Goal: Information Seeking & Learning: Learn about a topic

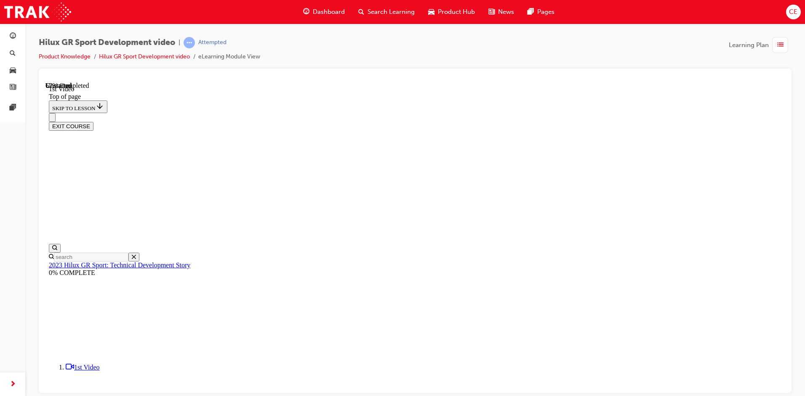
scroll to position [309, 0]
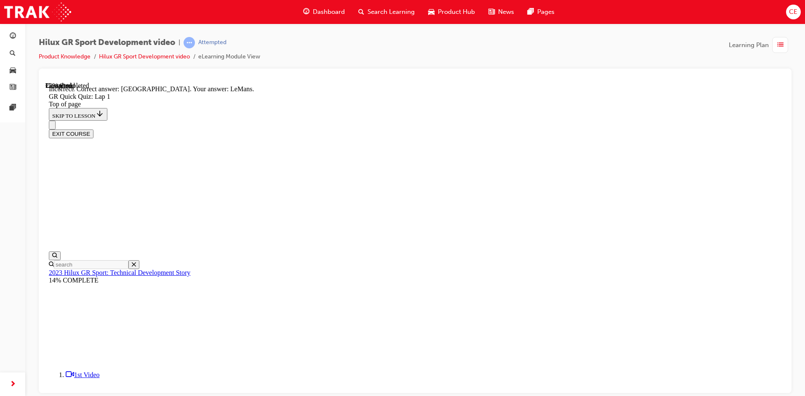
scroll to position [155, 0]
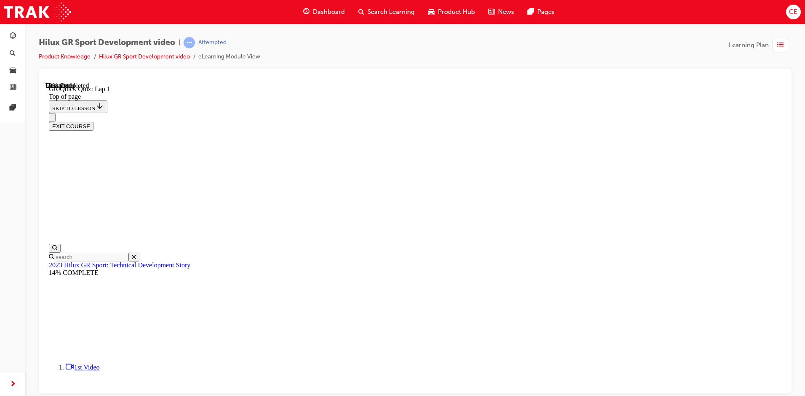
scroll to position [26, 0]
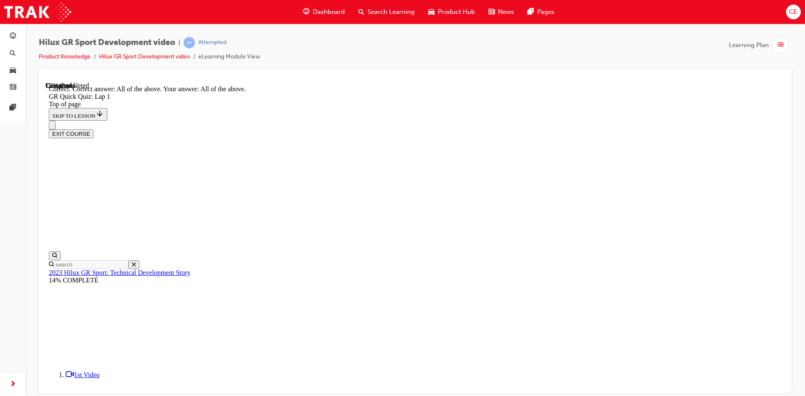
scroll to position [132, 0]
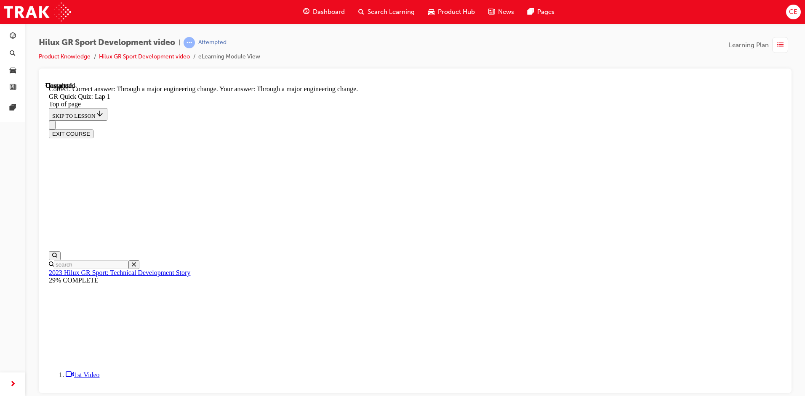
scroll to position [65, 0]
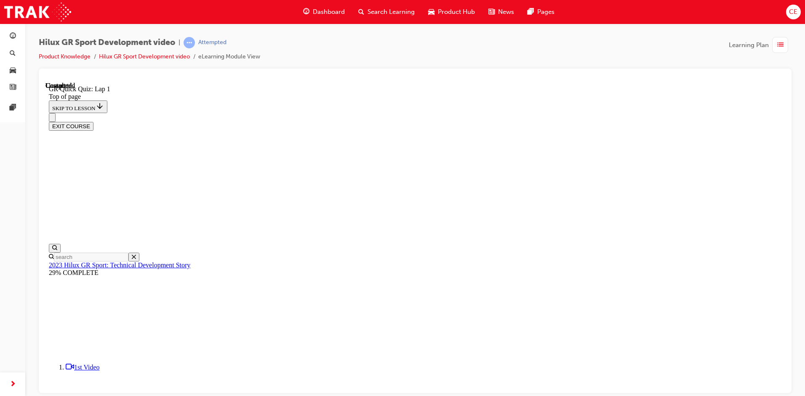
scroll to position [108, 0]
drag, startPoint x: 470, startPoint y: 376, endPoint x: 474, endPoint y: 372, distance: 5.4
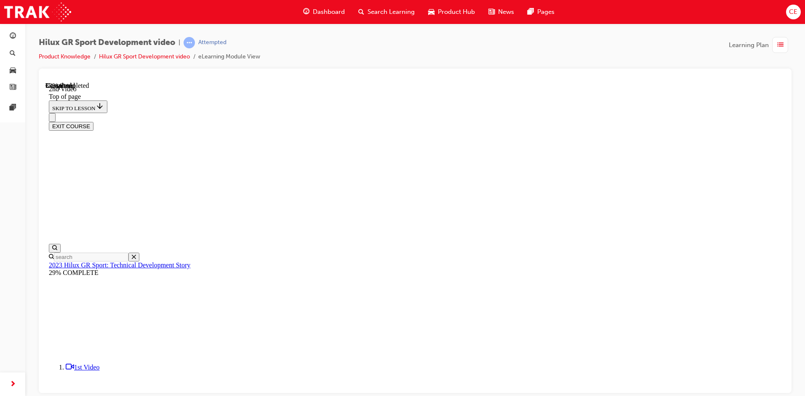
scroll to position [208, 0]
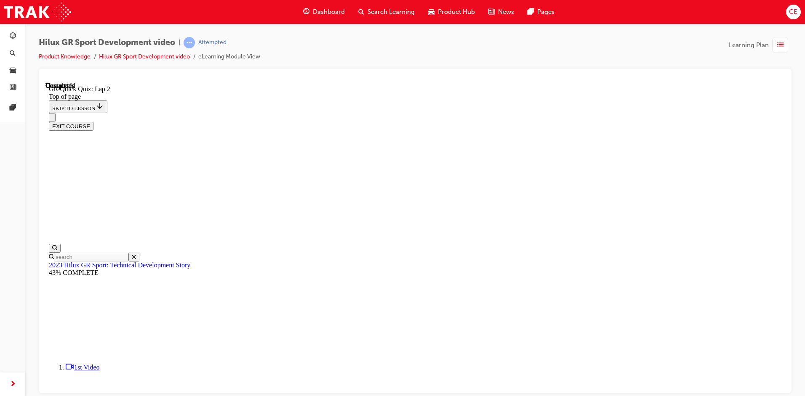
scroll to position [27, 0]
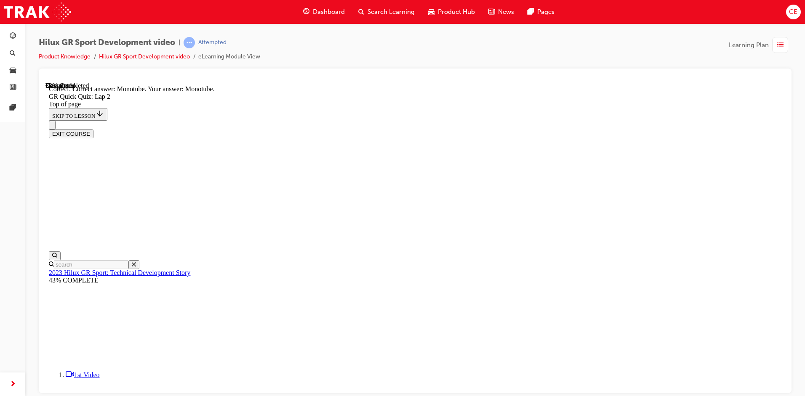
scroll to position [183, 0]
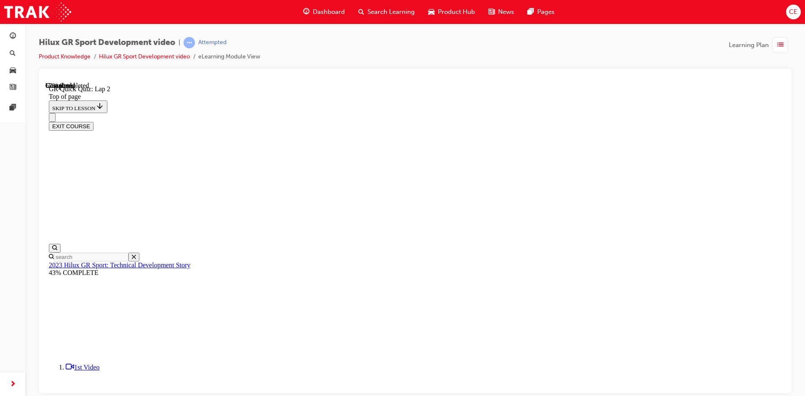
scroll to position [26, 0]
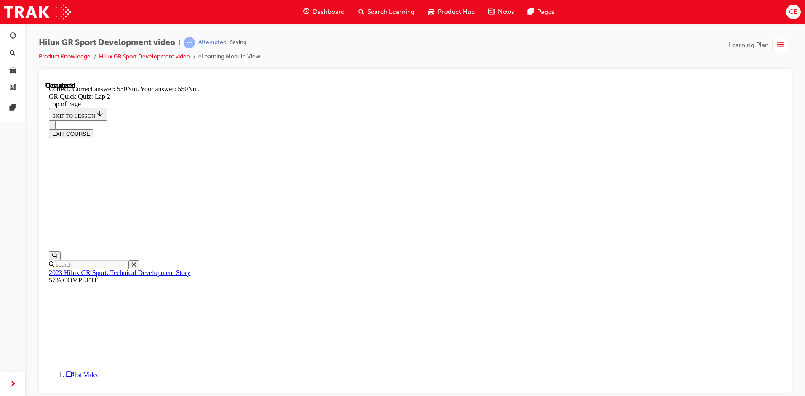
scroll to position [132, 0]
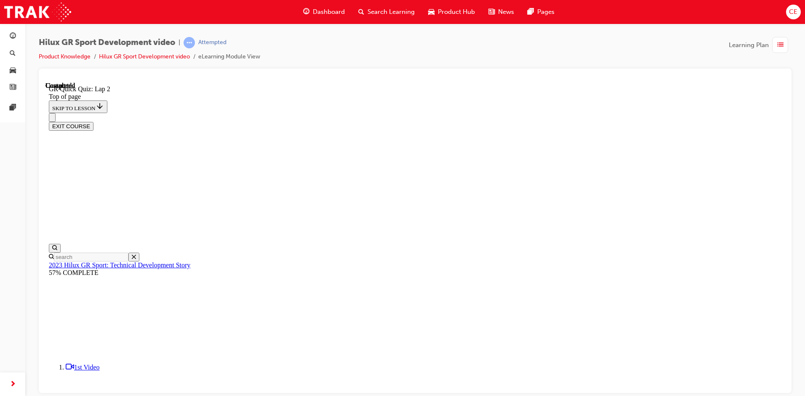
scroll to position [108, 0]
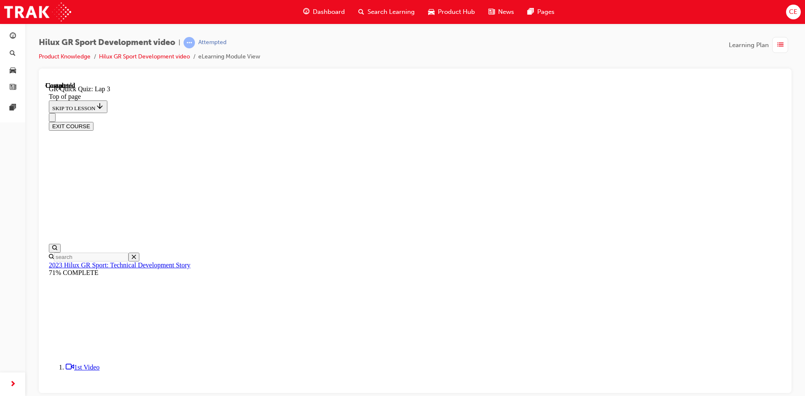
scroll to position [26, 0]
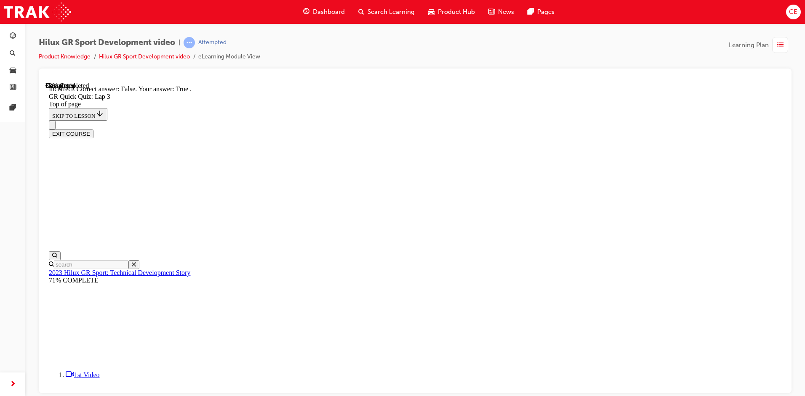
scroll to position [116, 0]
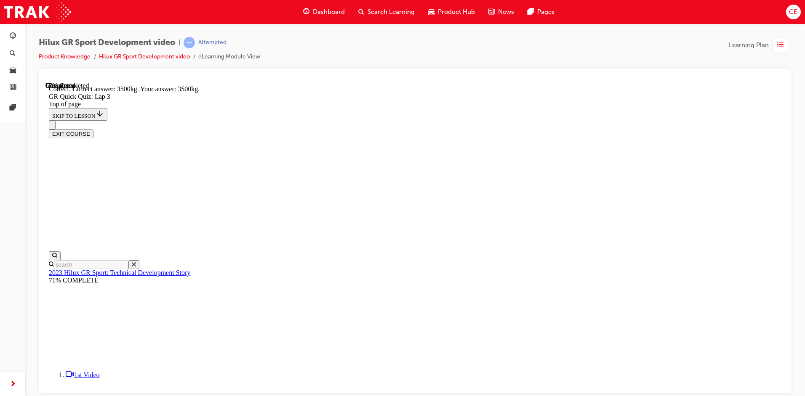
scroll to position [175, 0]
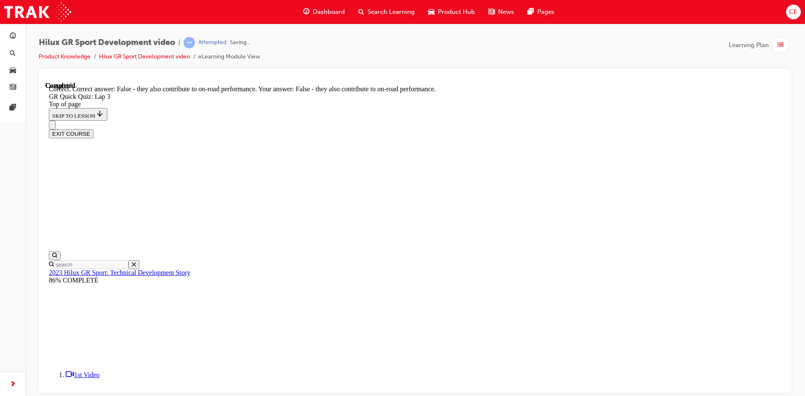
scroll to position [79, 0]
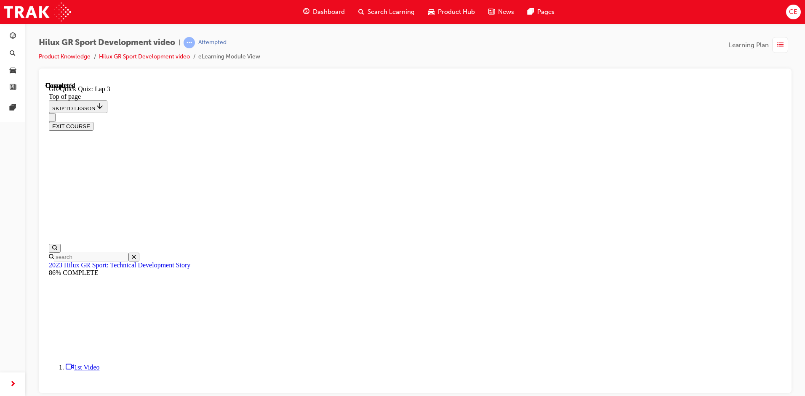
scroll to position [108, 0]
click at [93, 122] on button "EXIT COURSE" at bounding box center [71, 126] width 45 height 9
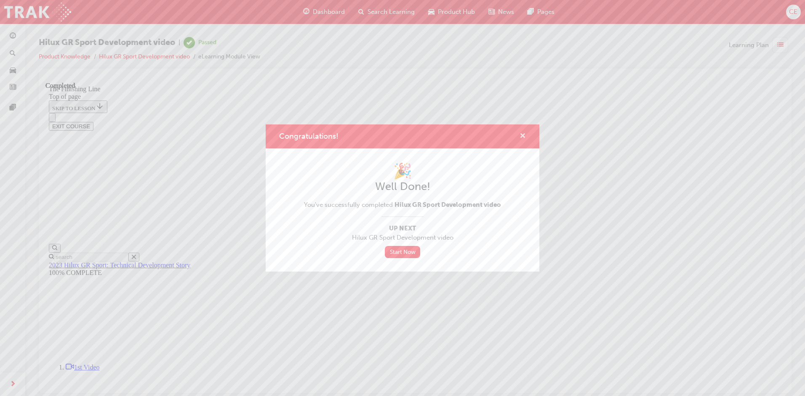
click at [522, 134] on span "cross-icon" at bounding box center [522, 137] width 6 height 8
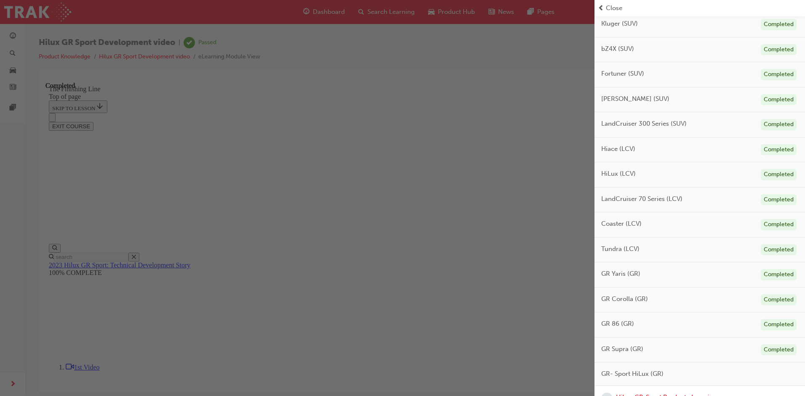
scroll to position [350, 0]
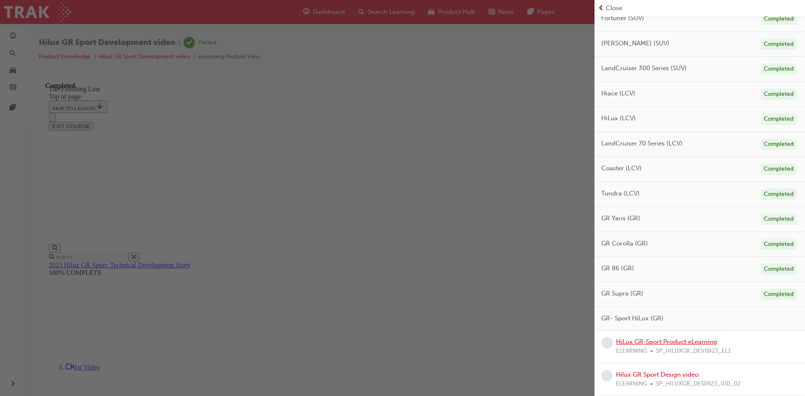
click at [656, 344] on link "HiLux GR-Sport Product eLearning" at bounding box center [666, 342] width 101 height 8
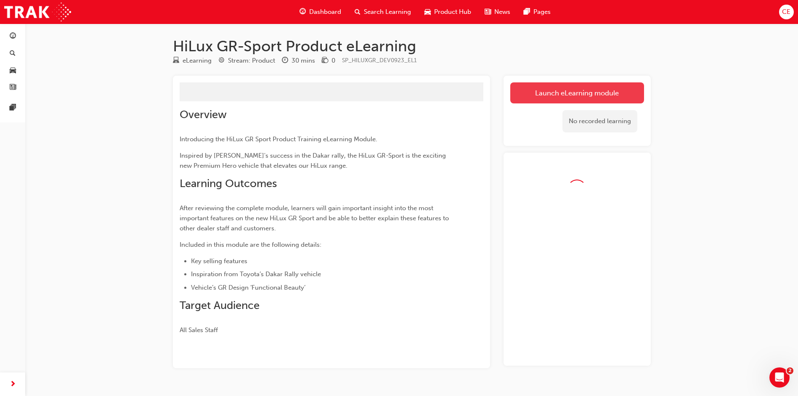
click at [577, 87] on button "Launch eLearning module" at bounding box center [577, 92] width 134 height 21
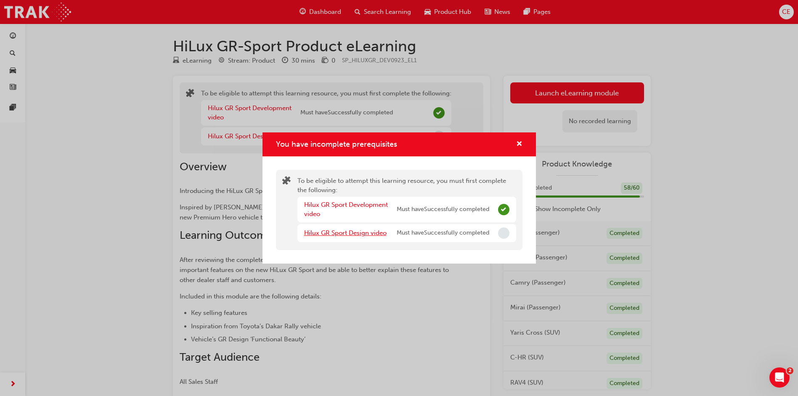
click at [367, 235] on link "Hilux GR Sport Design video" at bounding box center [345, 233] width 82 height 8
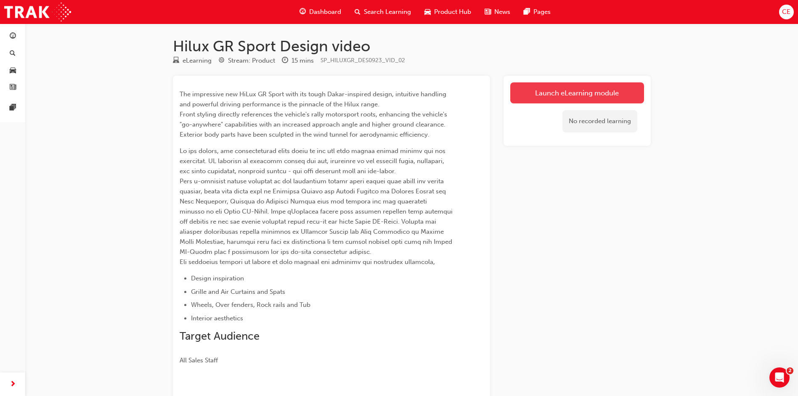
click at [571, 90] on link "Launch eLearning module" at bounding box center [577, 92] width 134 height 21
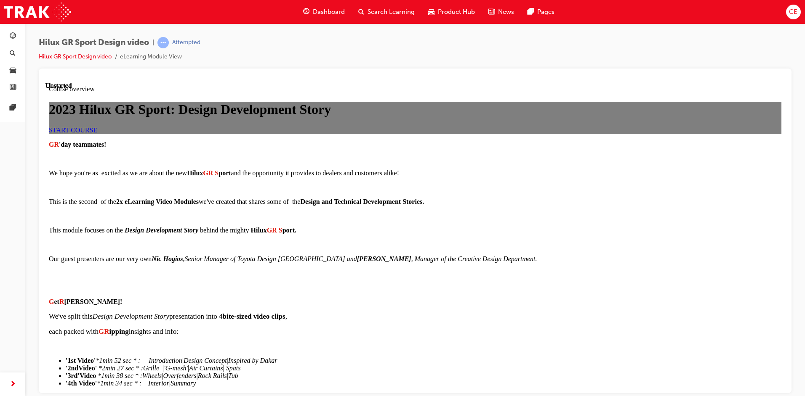
click at [97, 133] on link "START COURSE" at bounding box center [73, 129] width 48 height 7
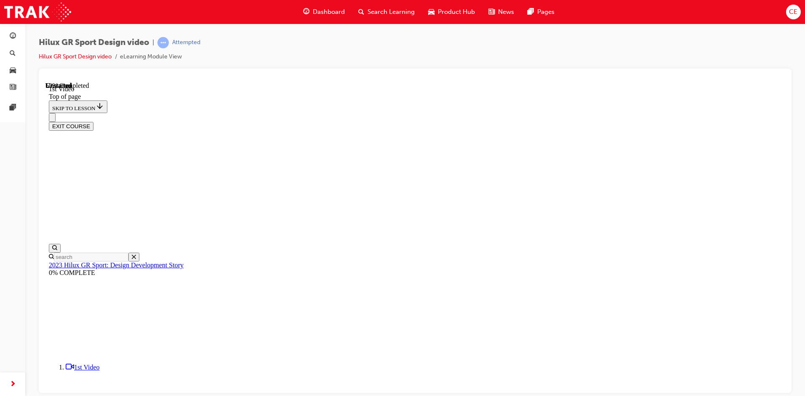
scroll to position [26, 0]
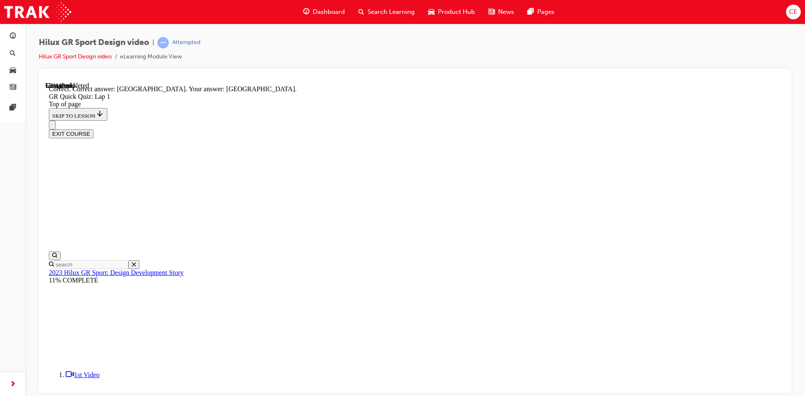
scroll to position [141, 0]
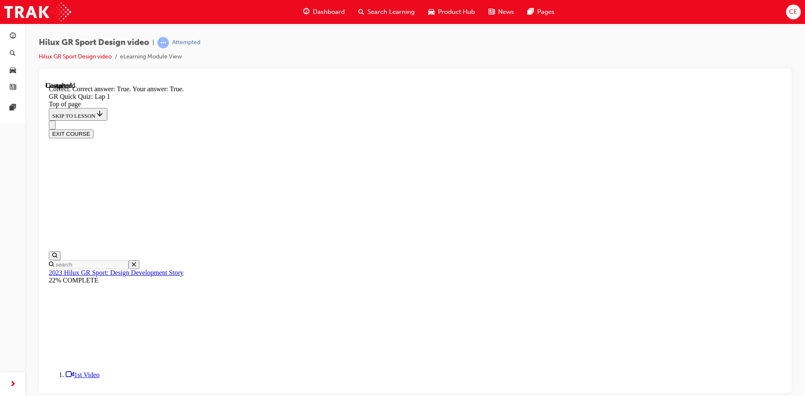
scroll to position [108, 0]
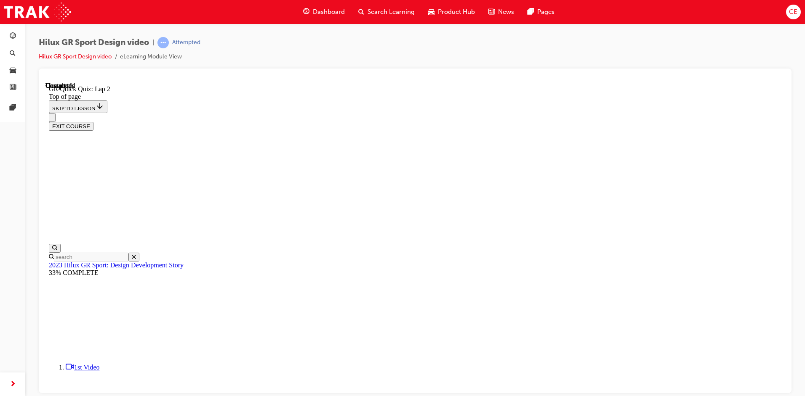
scroll to position [26, 0]
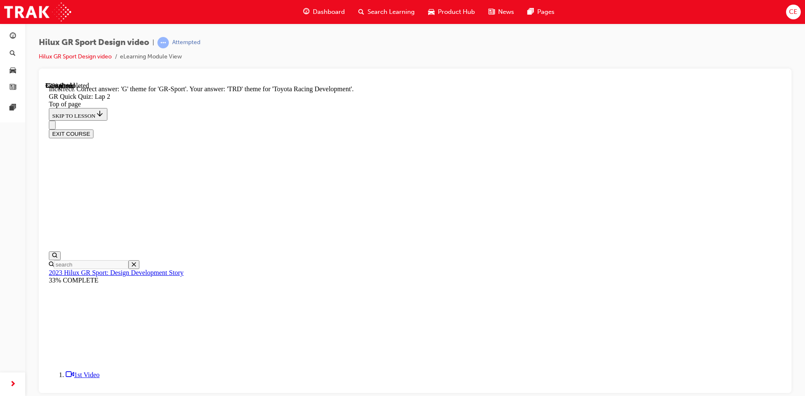
scroll to position [169, 0]
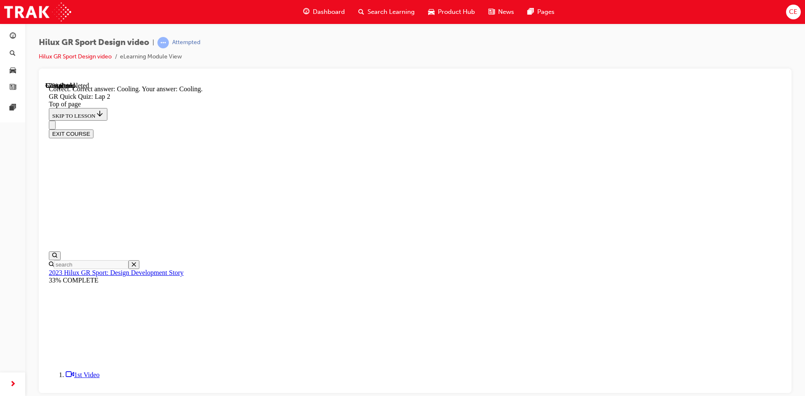
scroll to position [189, 0]
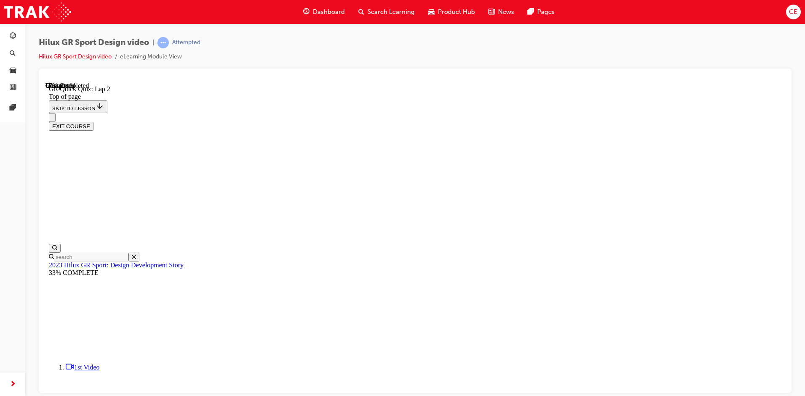
scroll to position [26, 0]
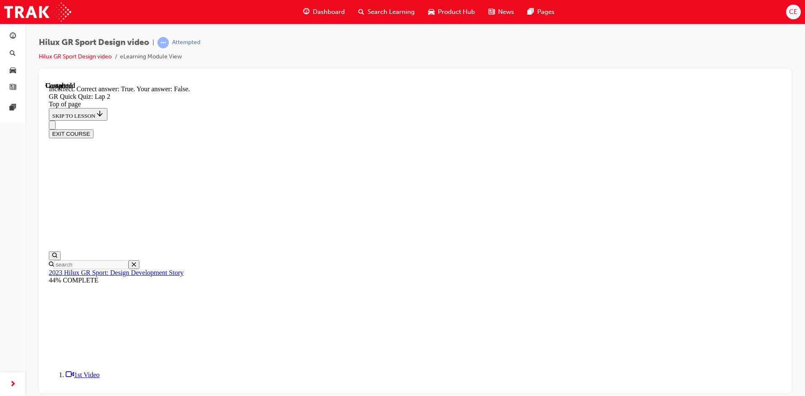
scroll to position [151, 0]
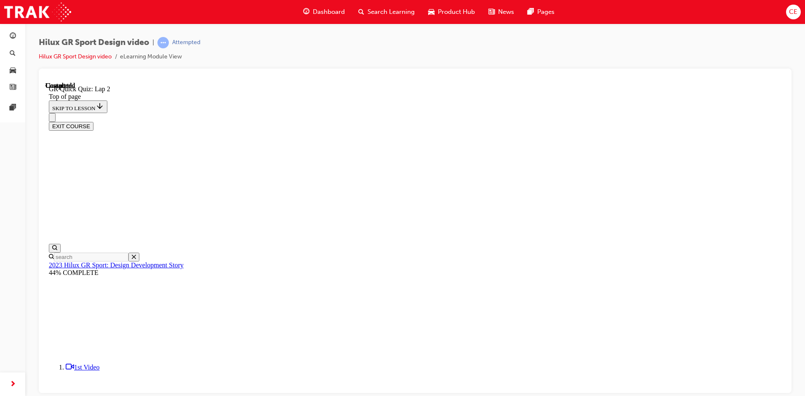
scroll to position [108, 0]
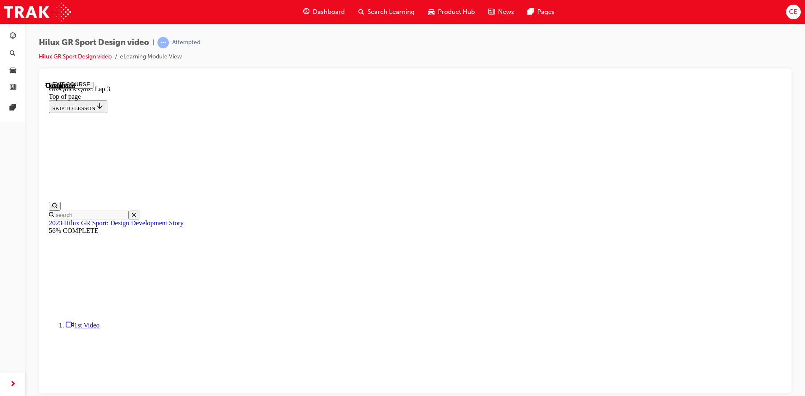
scroll to position [110, 0]
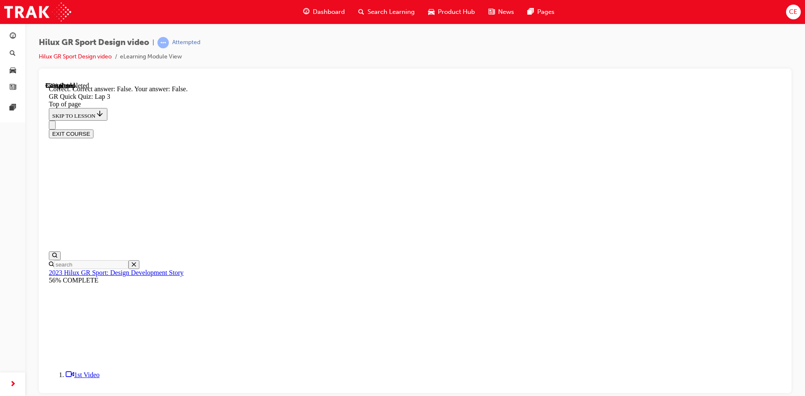
scroll to position [159, 0]
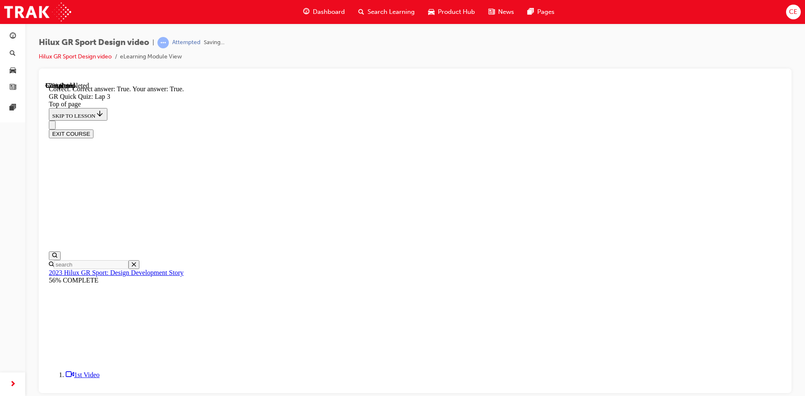
scroll to position [122, 0]
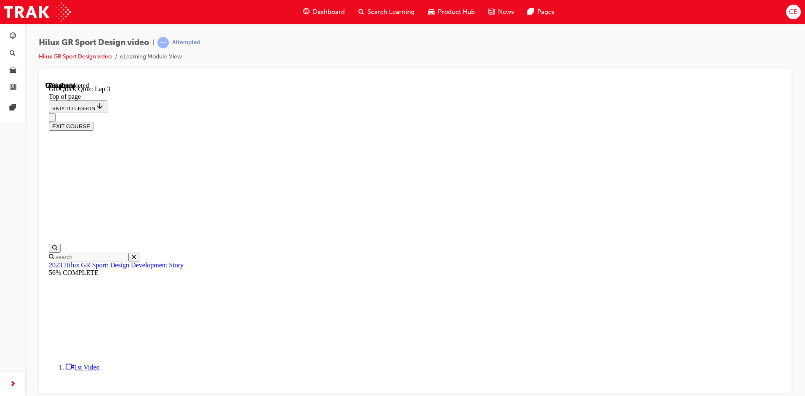
scroll to position [26, 0]
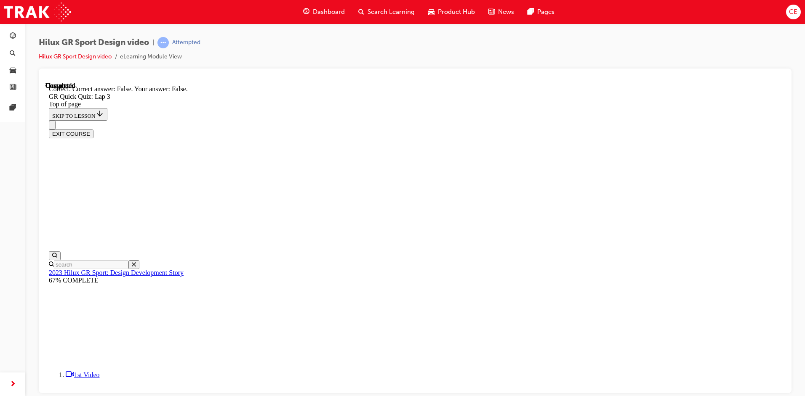
scroll to position [165, 0]
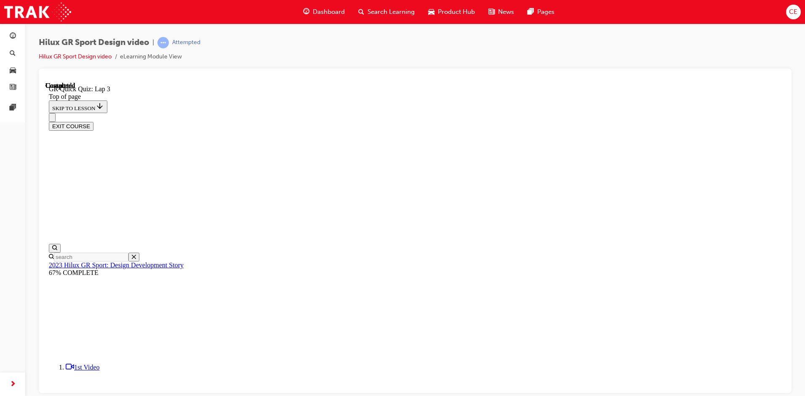
scroll to position [108, 0]
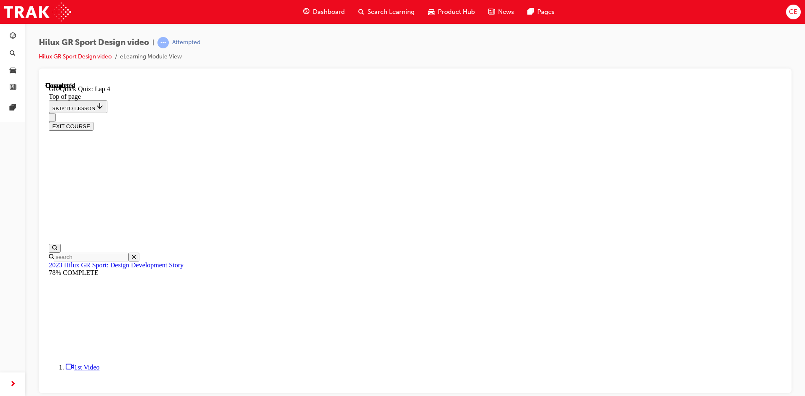
scroll to position [26, 0]
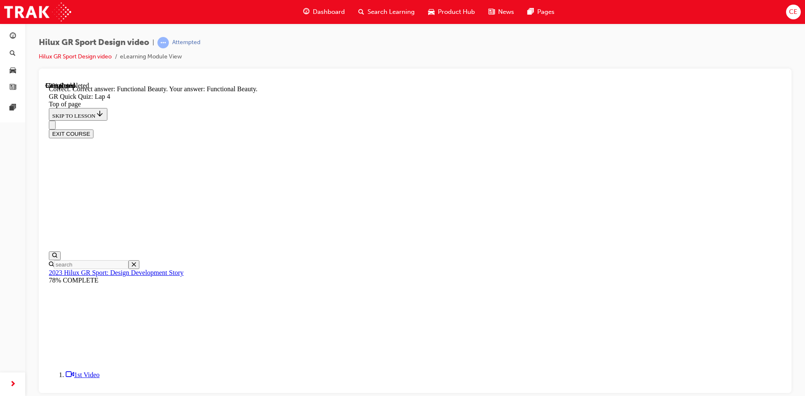
scroll to position [206, 0]
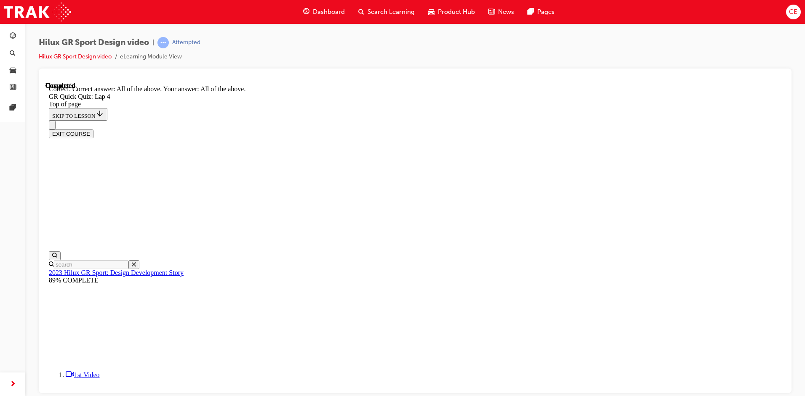
scroll to position [161, 0]
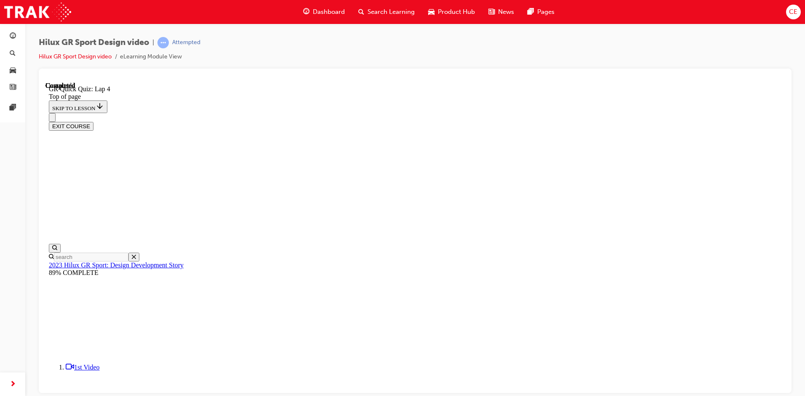
scroll to position [108, 0]
click at [93, 122] on button "EXIT COURSE" at bounding box center [71, 126] width 45 height 9
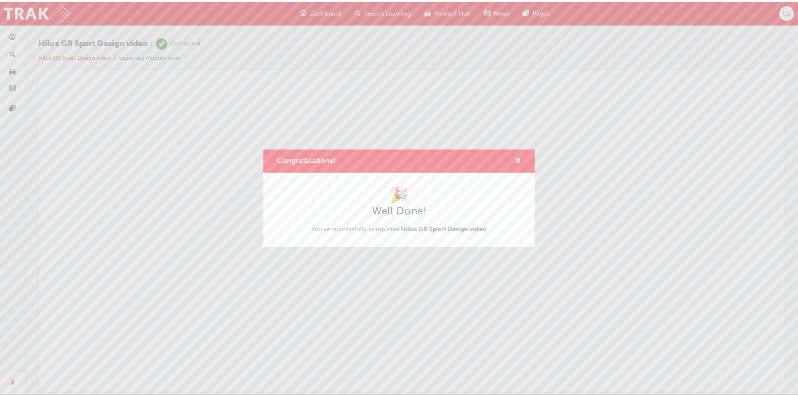
scroll to position [0, 0]
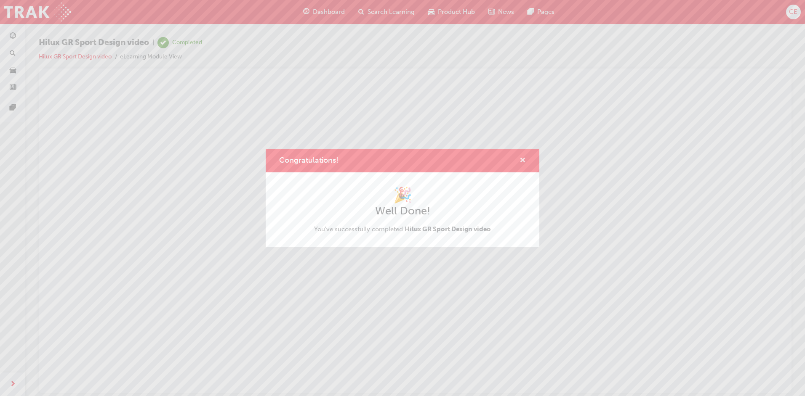
drag, startPoint x: 523, startPoint y: 161, endPoint x: 478, endPoint y: 77, distance: 94.5
click at [523, 161] on span "cross-icon" at bounding box center [522, 161] width 6 height 8
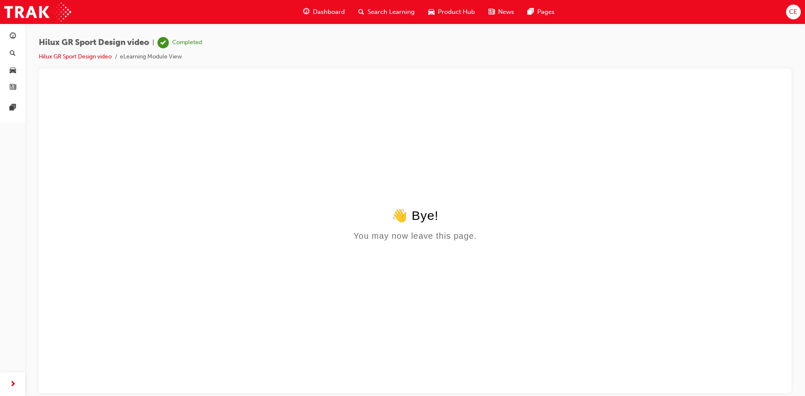
click at [407, 190] on html "👋 Bye! You may now leave this page." at bounding box center [414, 237] width 739 height 311
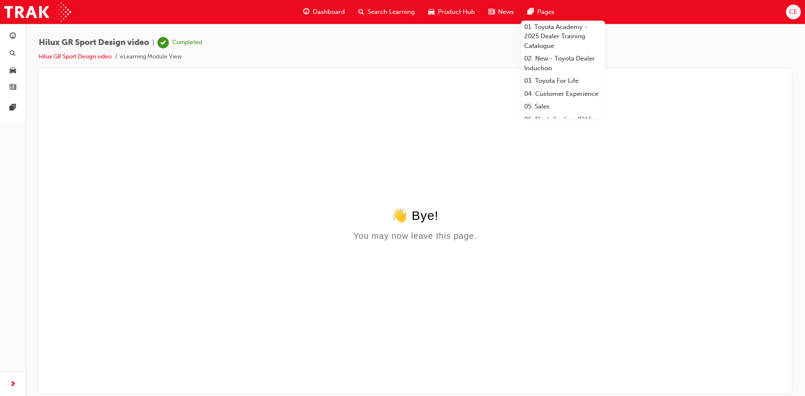
click at [695, 82] on html "👋 Bye! You may now leave this page." at bounding box center [414, 237] width 739 height 311
click at [756, 50] on div "Hilux GR Sport Design video | Completed Hilux GR Sport Design video eLearning M…" at bounding box center [415, 53] width 752 height 32
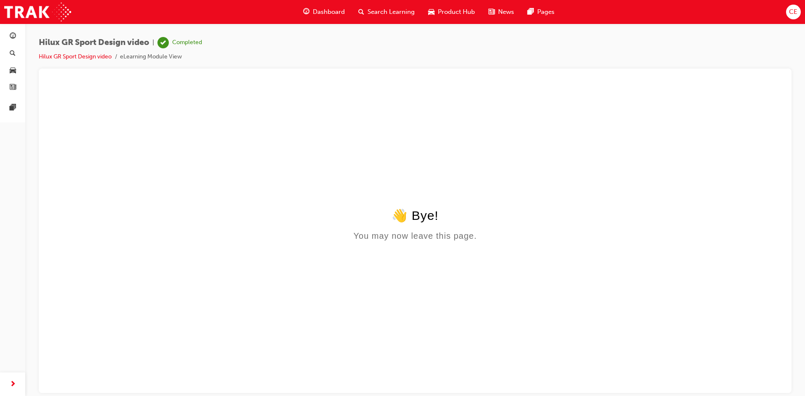
click at [370, 53] on div "Hilux GR Sport Design video | Completed Hilux GR Sport Design video eLearning M…" at bounding box center [415, 53] width 752 height 32
click at [328, 16] on span "Dashboard" at bounding box center [329, 12] width 32 height 10
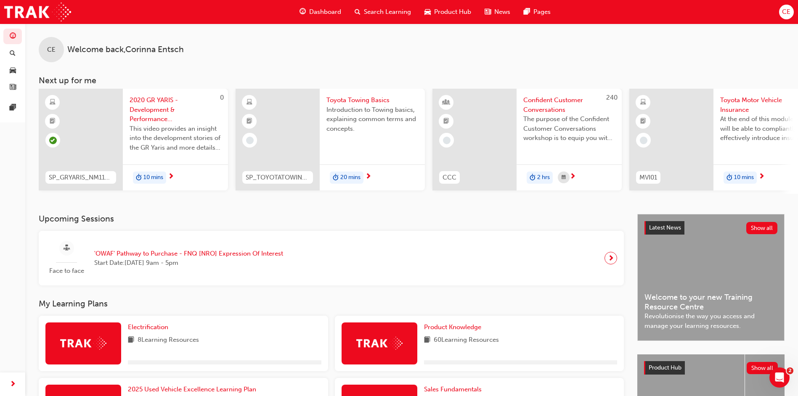
click at [340, 151] on div "Toyota Towing Basics Introduction to Towing basics, explaining common terms and…" at bounding box center [372, 140] width 105 height 102
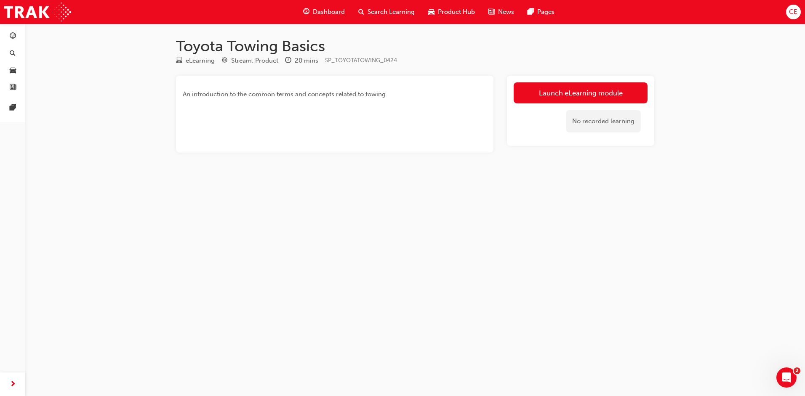
click at [325, 10] on span "Dashboard" at bounding box center [329, 12] width 32 height 10
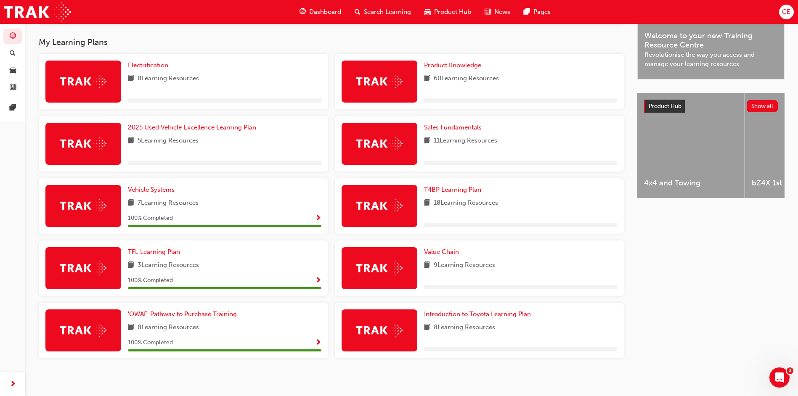
scroll to position [243, 0]
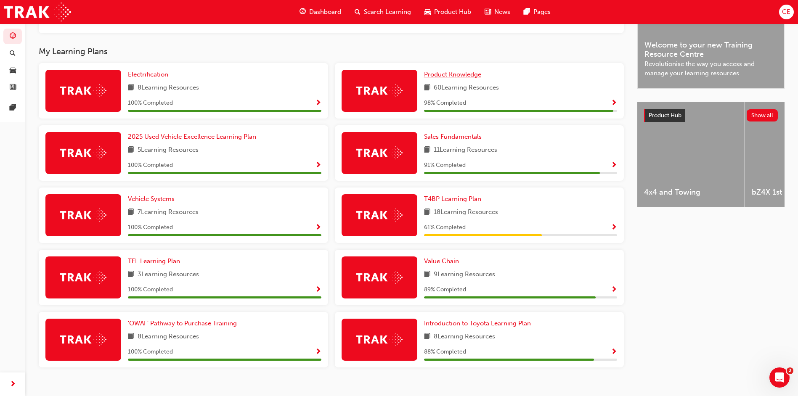
click at [459, 77] on span "Product Knowledge" at bounding box center [452, 75] width 57 height 8
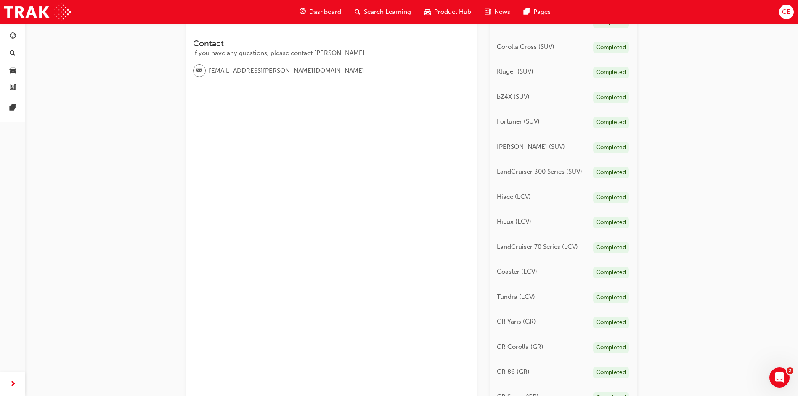
scroll to position [385, 0]
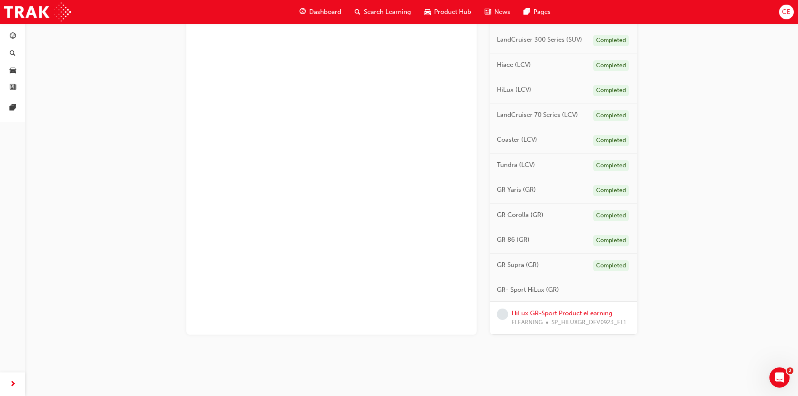
click at [563, 314] on link "HiLux GR-Sport Product eLearning" at bounding box center [562, 314] width 101 height 8
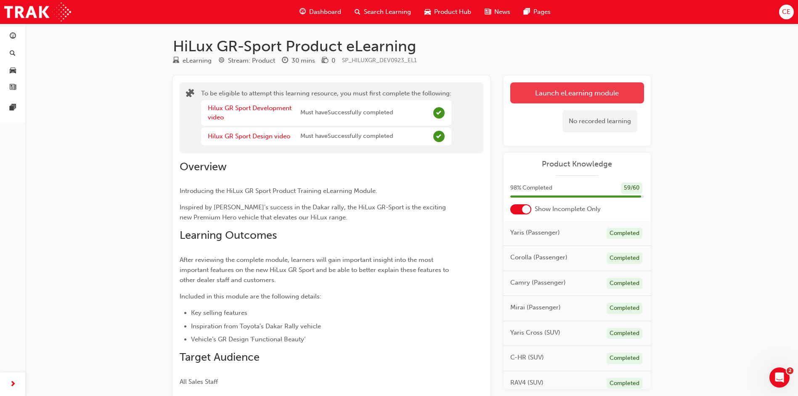
click at [581, 90] on button "Launch eLearning module" at bounding box center [577, 92] width 134 height 21
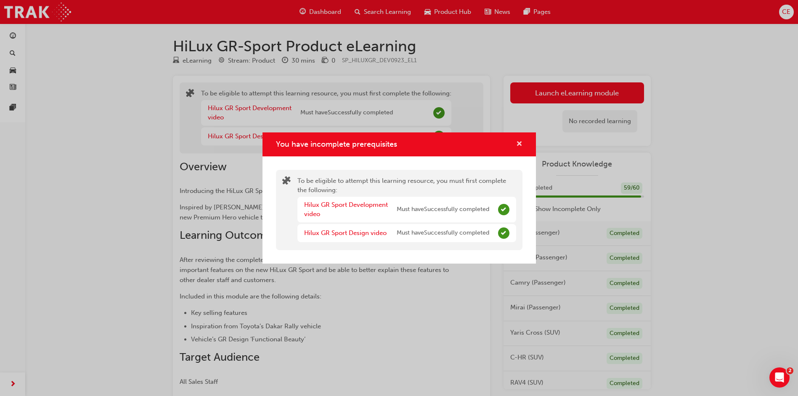
click at [518, 142] on span "cross-icon" at bounding box center [519, 145] width 6 height 8
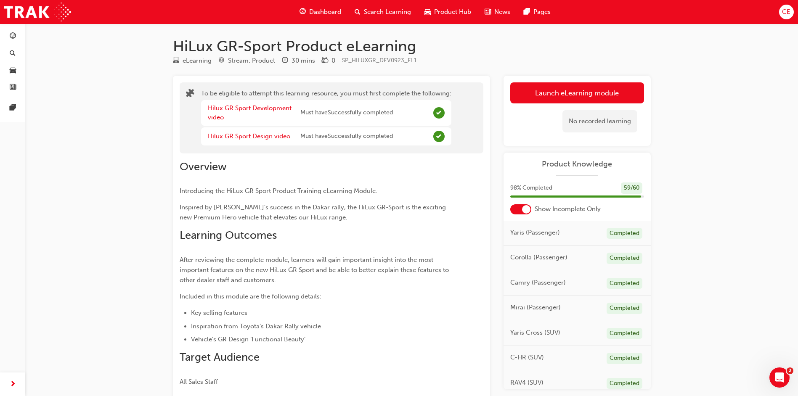
click at [476, 61] on div "eLearning Stream: Product 30 mins 0 SP_HILUXGR_DEV0923_EL1" at bounding box center [412, 63] width 478 height 14
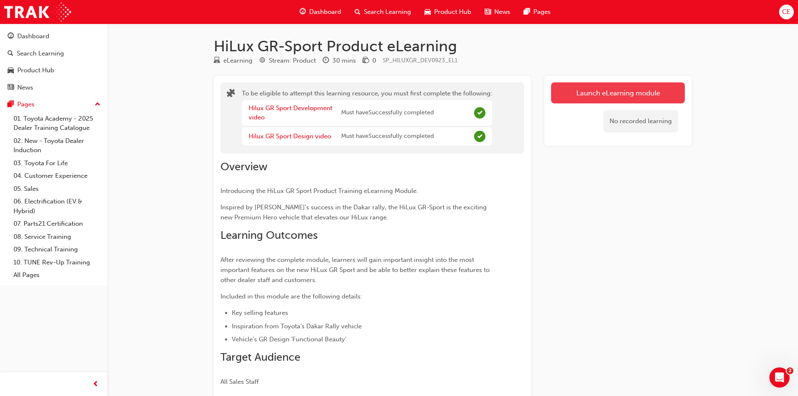
click at [627, 92] on button "Launch eLearning module" at bounding box center [618, 92] width 134 height 21
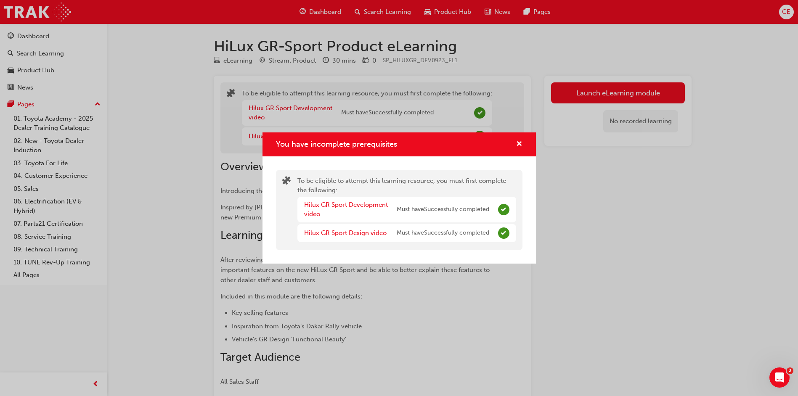
drag, startPoint x: 734, startPoint y: 238, endPoint x: 717, endPoint y: 215, distance: 28.3
click at [733, 237] on div "You have incomplete prerequisites To be eligible to attempt this learning resou…" at bounding box center [399, 198] width 798 height 396
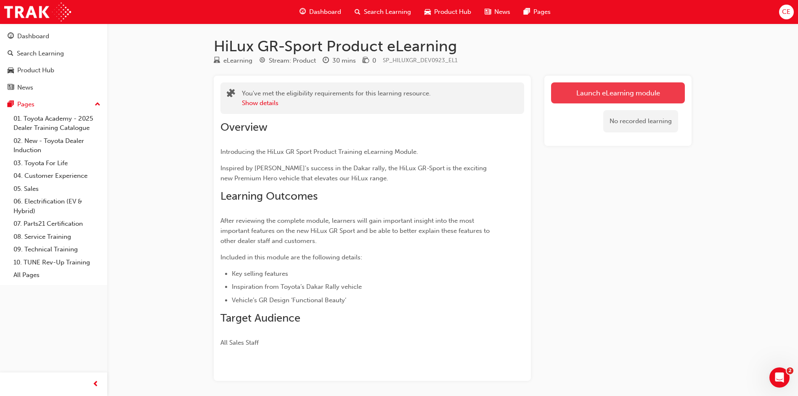
click at [605, 93] on link "Launch eLearning module" at bounding box center [618, 92] width 134 height 21
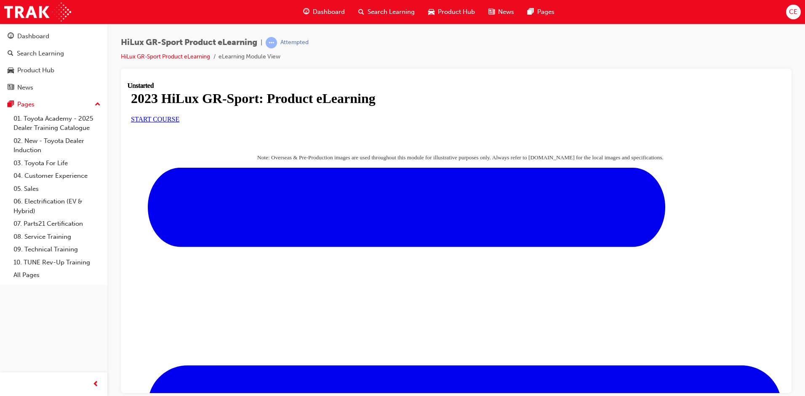
click at [179, 122] on span "START COURSE" at bounding box center [155, 118] width 48 height 7
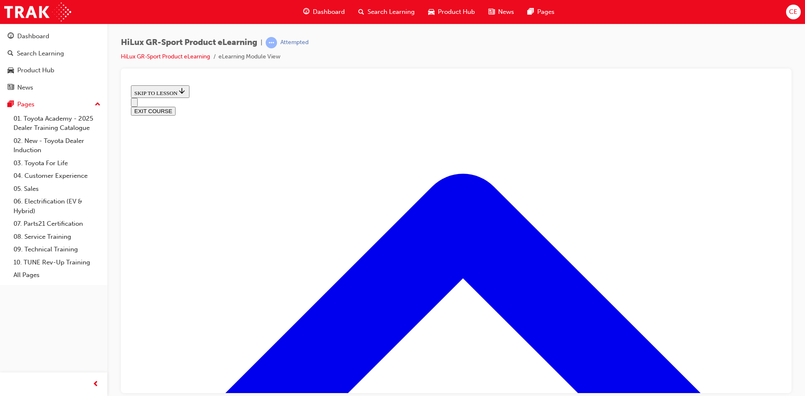
scroll to position [405, 0]
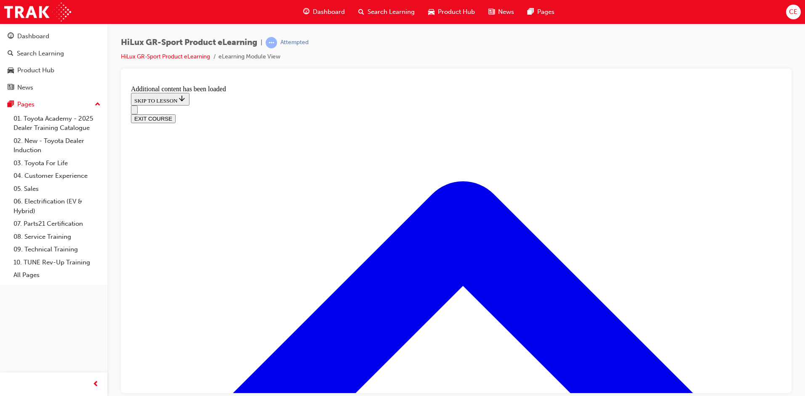
scroll to position [379, 0]
drag, startPoint x: 365, startPoint y: 255, endPoint x: 532, endPoint y: 255, distance: 166.6
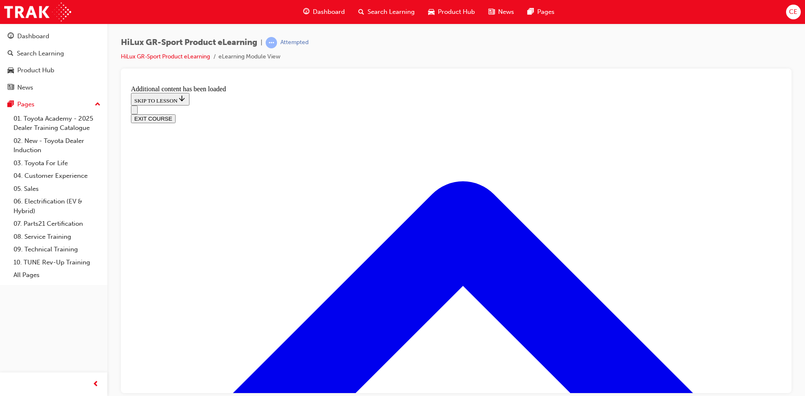
drag, startPoint x: 377, startPoint y: 350, endPoint x: 473, endPoint y: 294, distance: 111.3
drag, startPoint x: 390, startPoint y: 303, endPoint x: 486, endPoint y: 340, distance: 103.5
drag, startPoint x: 414, startPoint y: 340, endPoint x: 457, endPoint y: 297, distance: 61.6
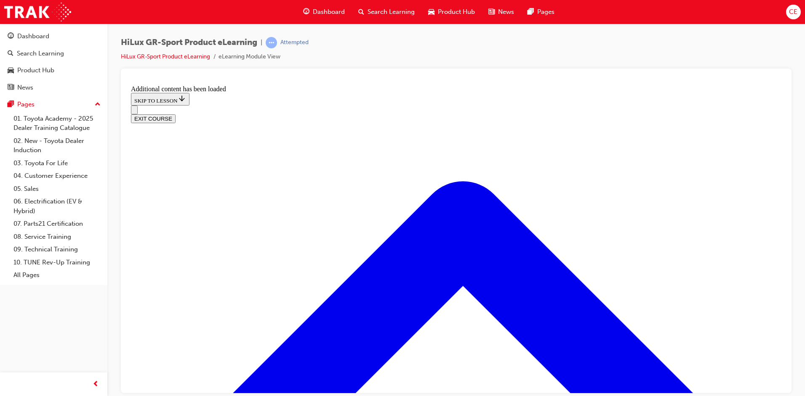
drag, startPoint x: 377, startPoint y: 354, endPoint x: 481, endPoint y: 364, distance: 104.5
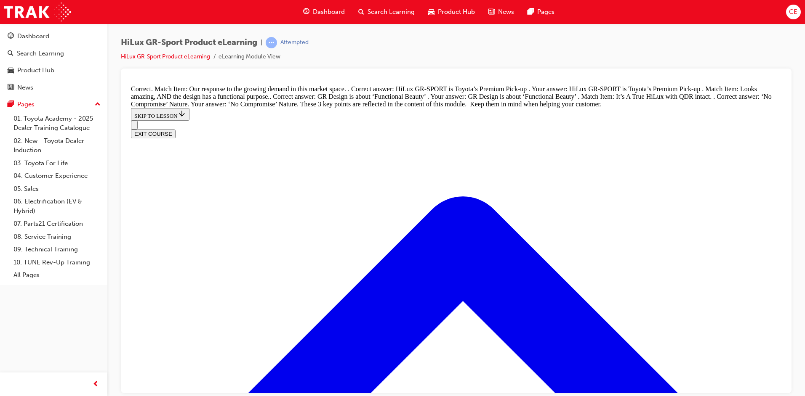
scroll to position [984, 0]
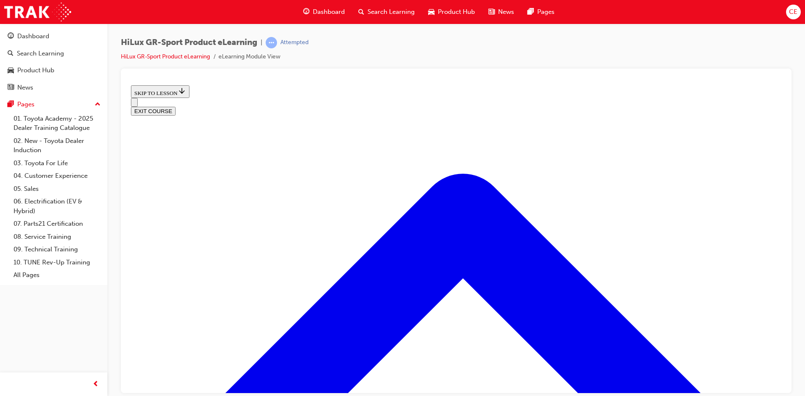
scroll to position [26, 0]
click at [94, 385] on span "prev-icon" at bounding box center [96, 385] width 6 height 11
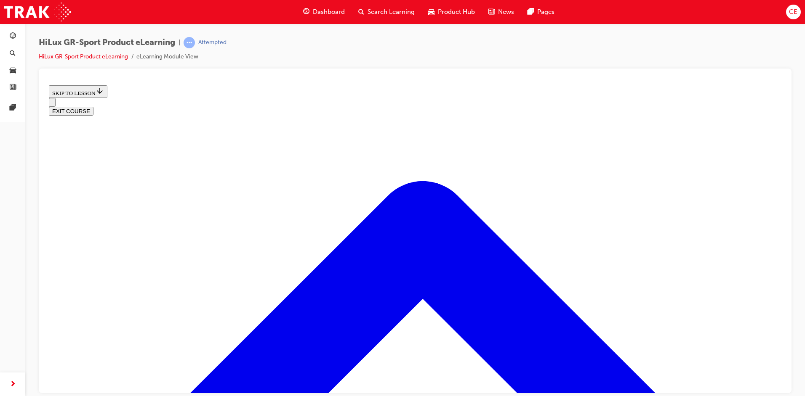
click at [52, 104] on icon "Open navigation menu" at bounding box center [52, 104] width 0 height 0
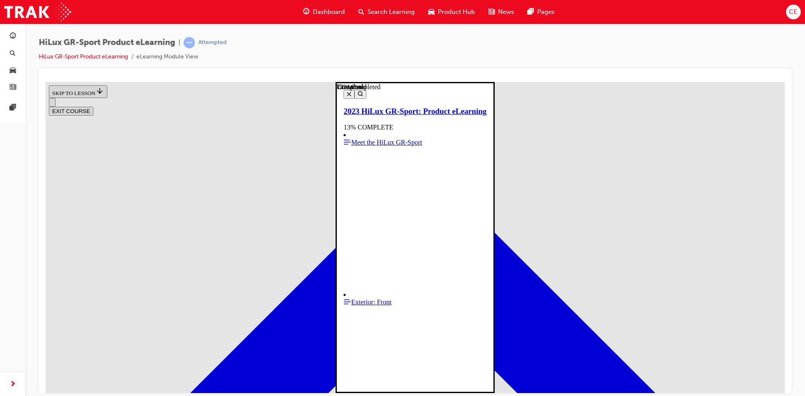
scroll to position [0, 0]
click at [347, 96] on icon "Close navigation menu" at bounding box center [349, 94] width 4 height 4
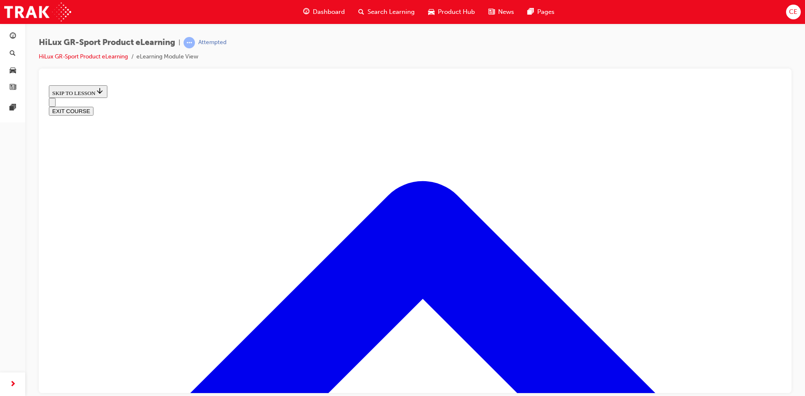
scroll to position [279, 0]
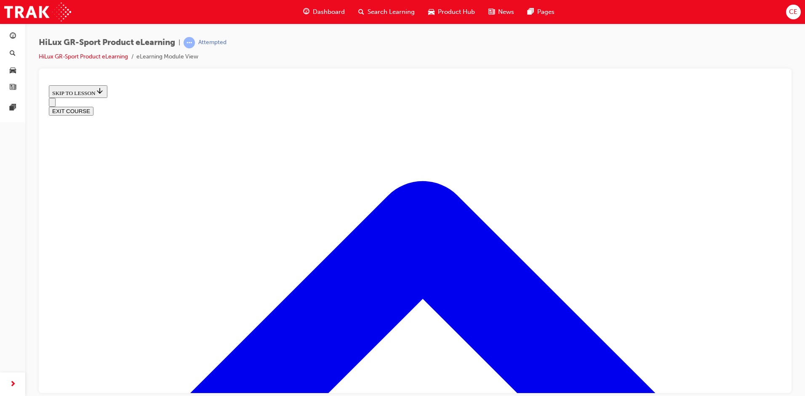
scroll to position [318, 0]
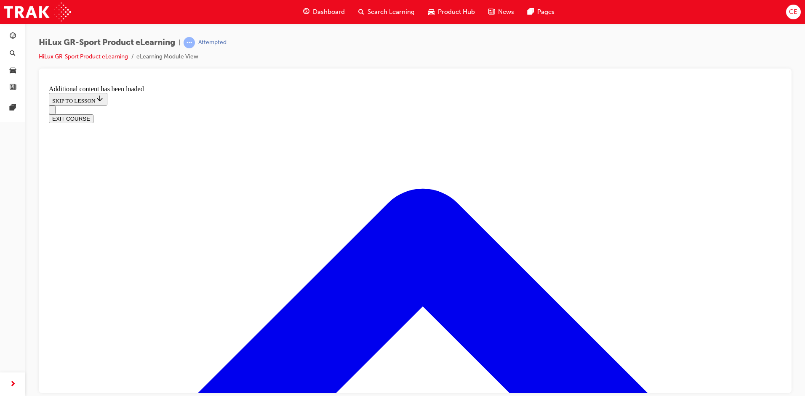
scroll to position [753, 0]
radio input "true"
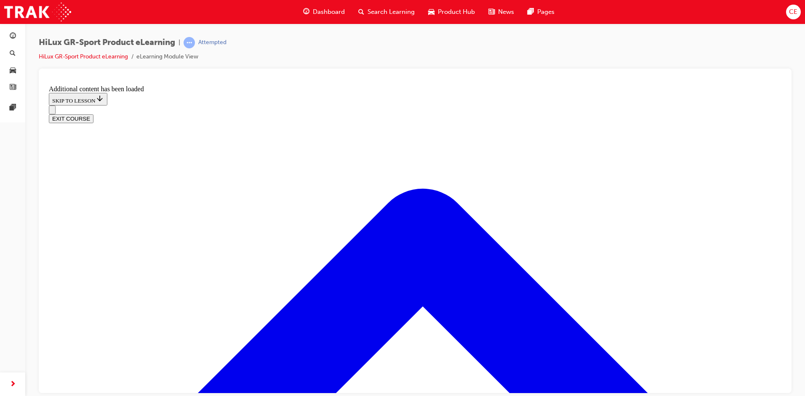
radio input "true"
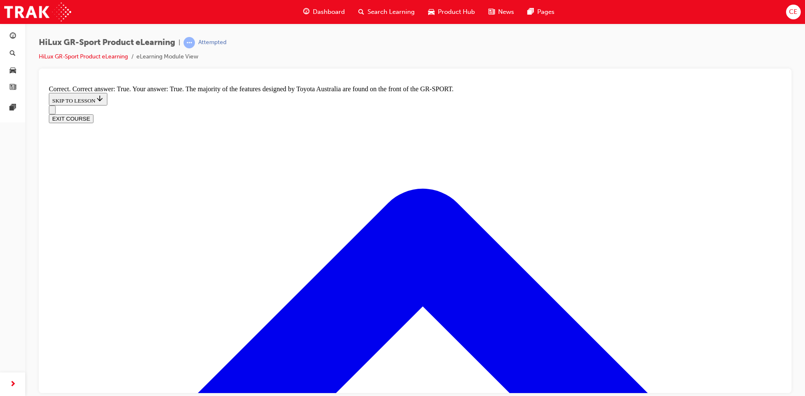
scroll to position [1258, 0]
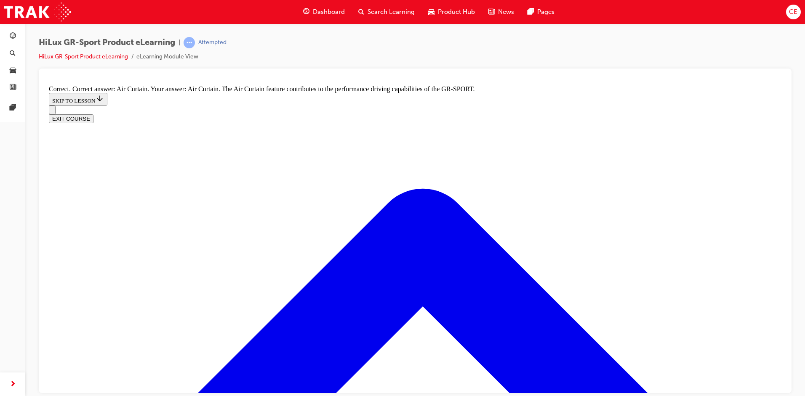
radio input "true"
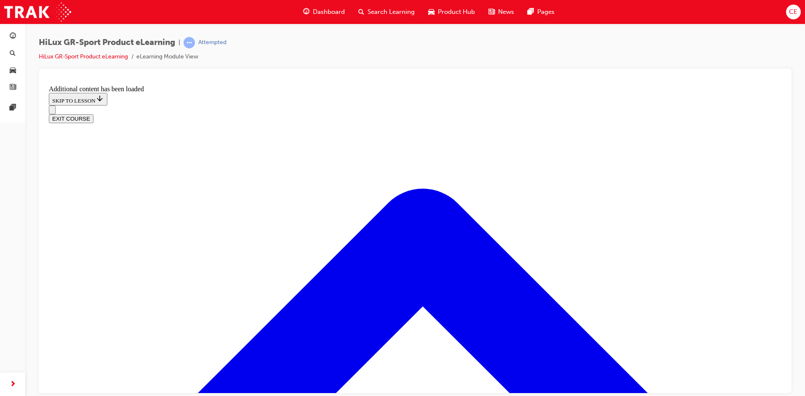
scroll to position [492, 0]
radio input "true"
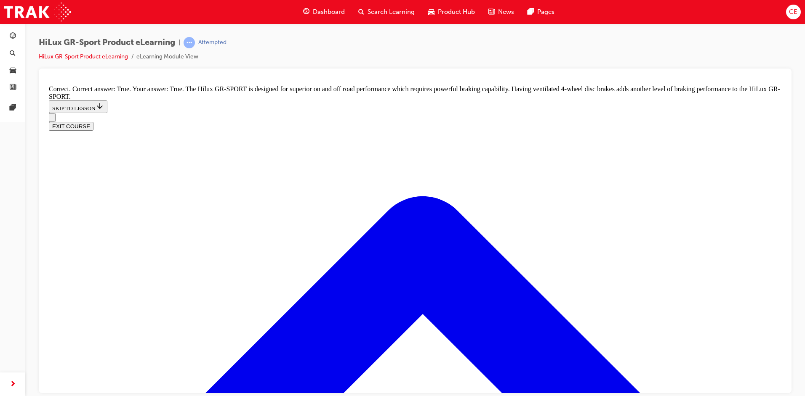
scroll to position [667, 0]
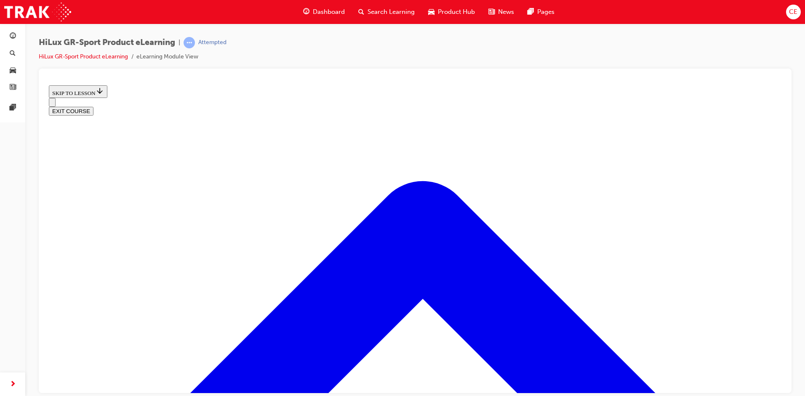
scroll to position [236, 0]
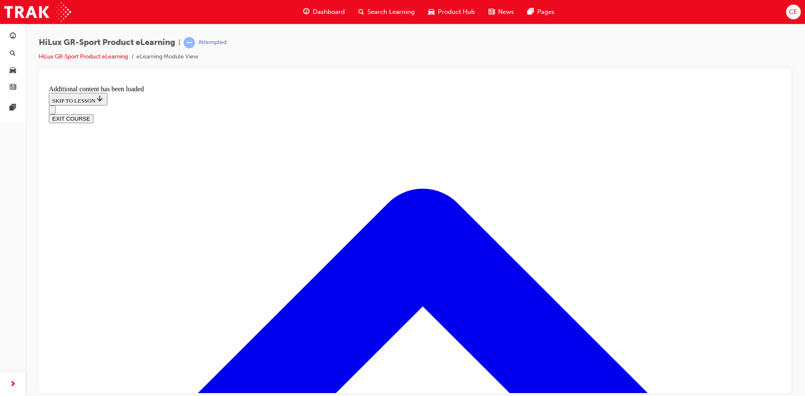
scroll to position [1012, 0]
checkbox input "true"
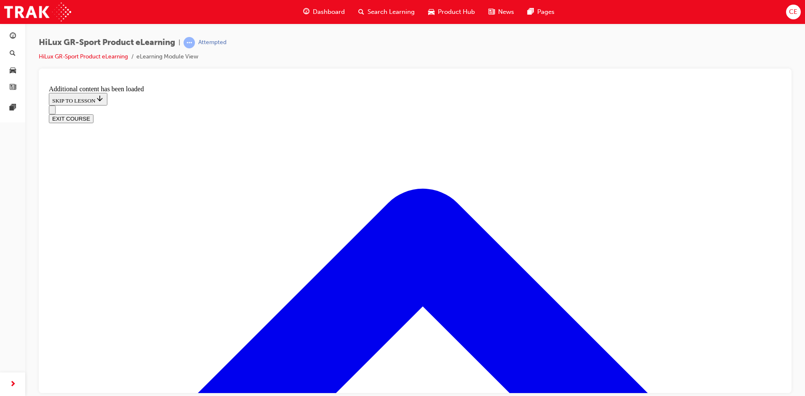
checkbox input "true"
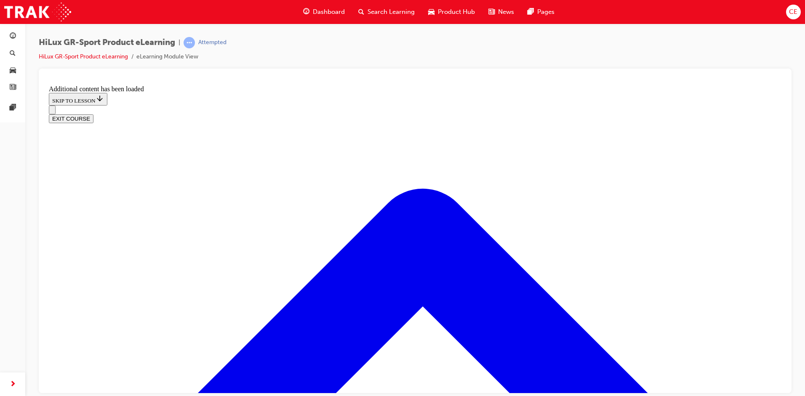
checkbox input "true"
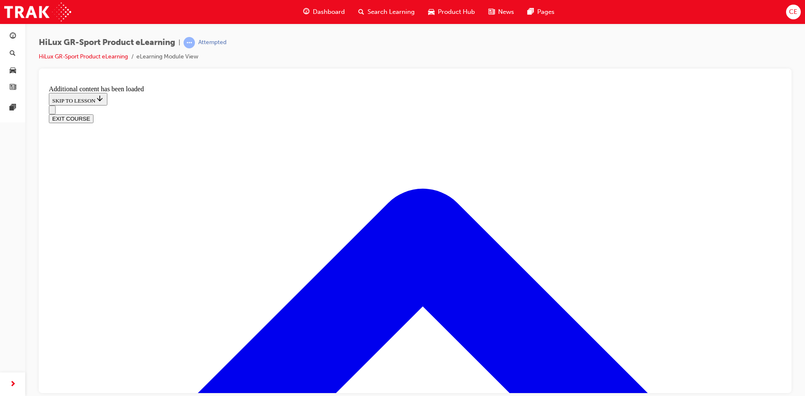
scroll to position [1096, 0]
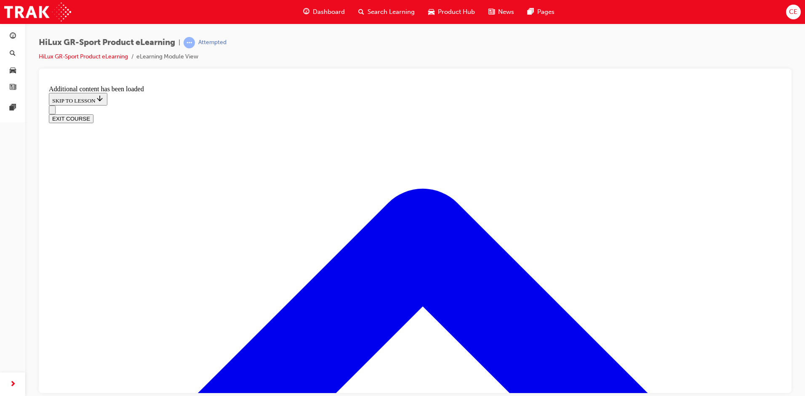
checkbox input "false"
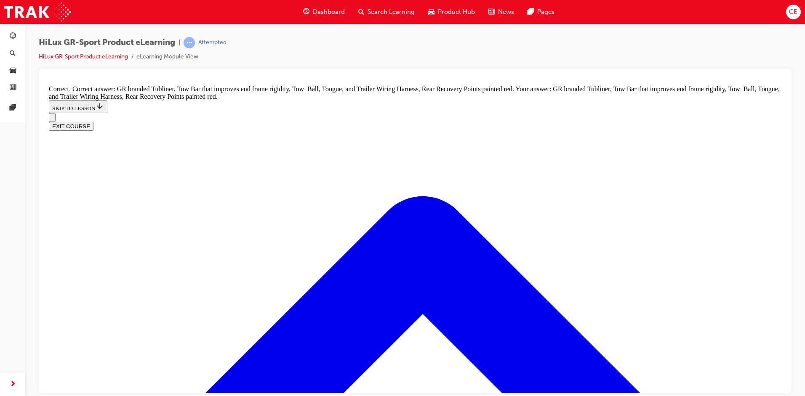
scroll to position [1205, 0]
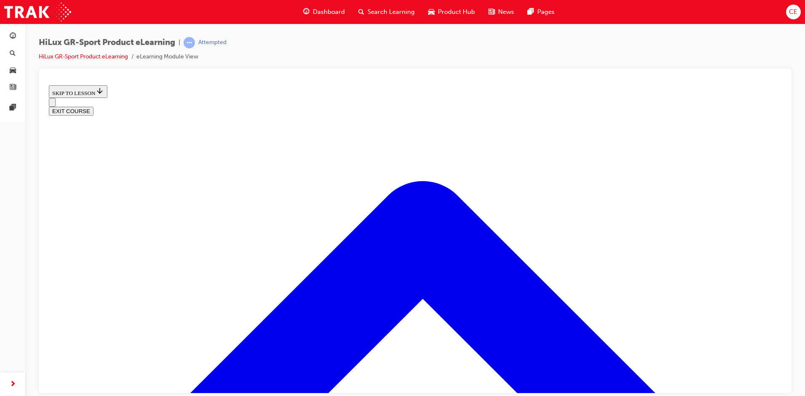
scroll to position [279, 0]
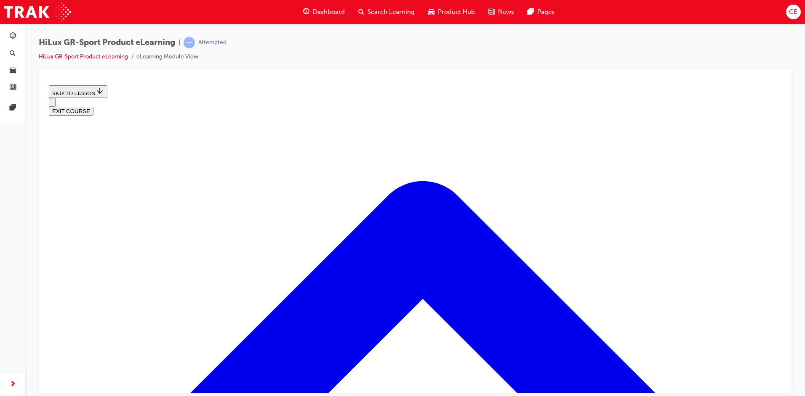
scroll to position [545, 0]
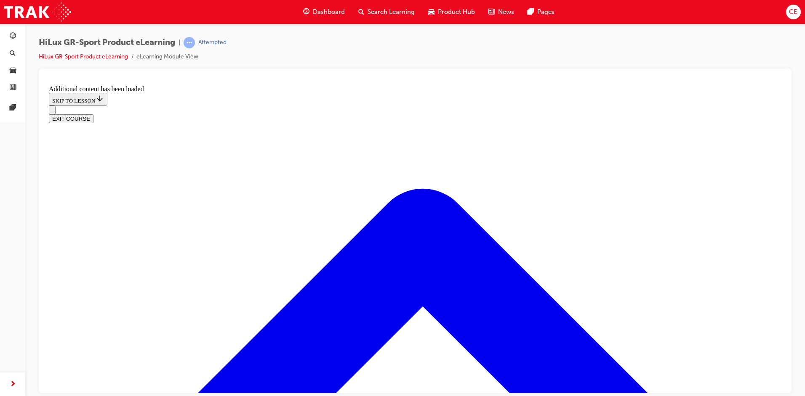
scroll to position [767, 0]
drag, startPoint x: 582, startPoint y: 258, endPoint x: 560, endPoint y: 342, distance: 86.7
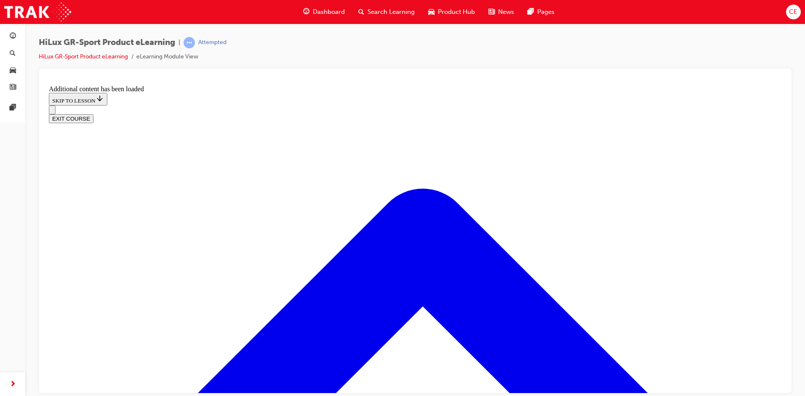
scroll to position [1144, 0]
checkbox input "true"
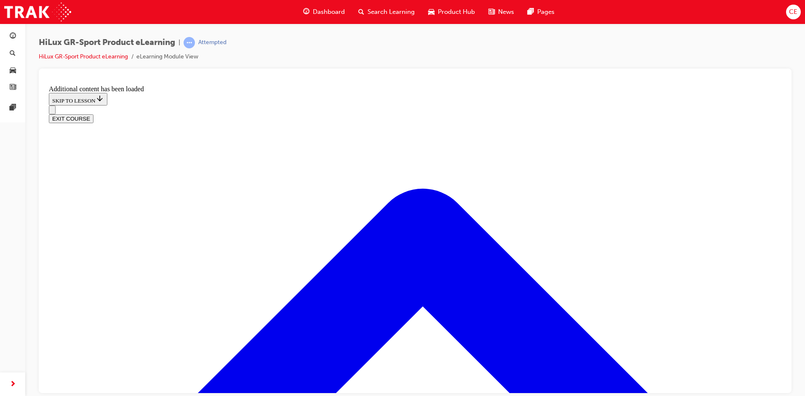
checkbox input "true"
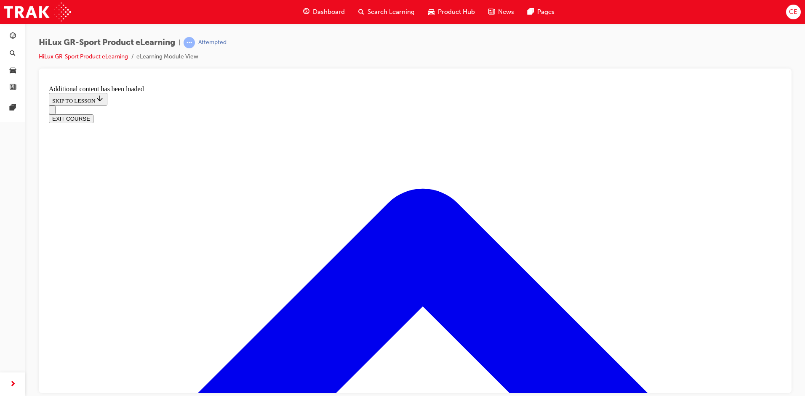
checkbox input "true"
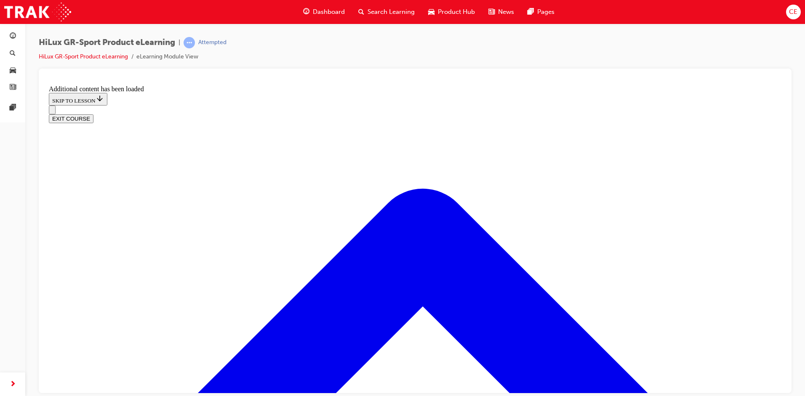
checkbox input "false"
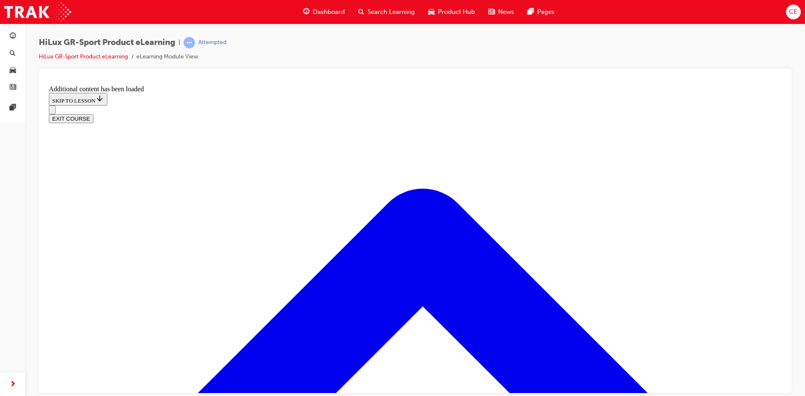
radio input "true"
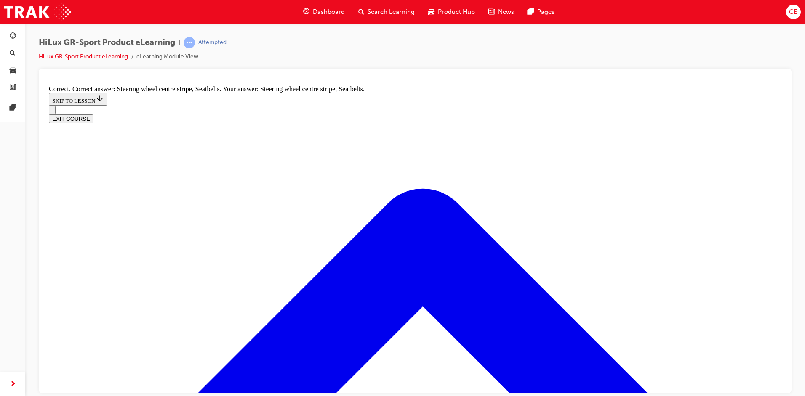
scroll to position [1480, 0]
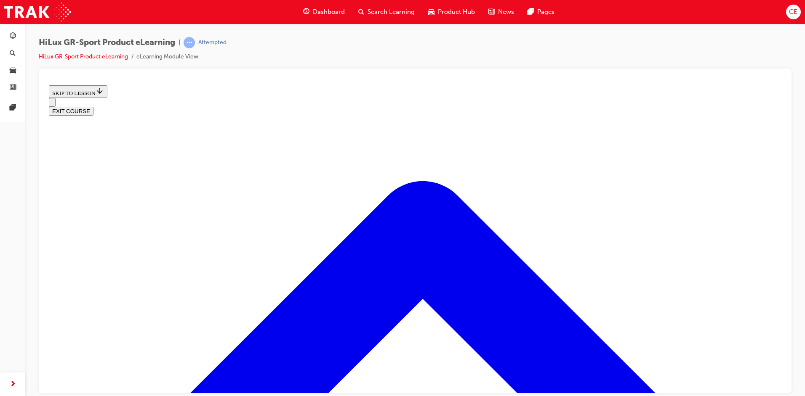
scroll to position [132, 0]
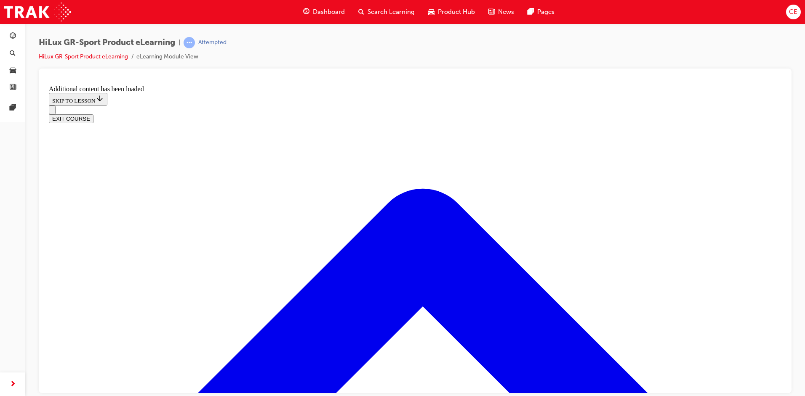
scroll to position [573, 0]
radio input "true"
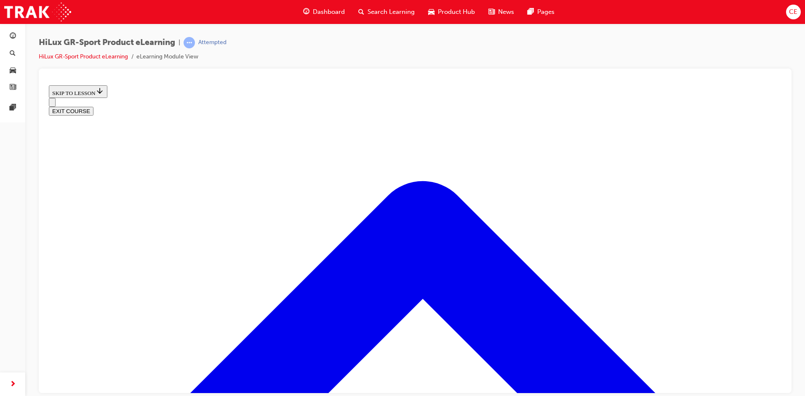
scroll to position [1078, 0]
click at [93, 106] on button "EXIT COURSE" at bounding box center [71, 110] width 45 height 9
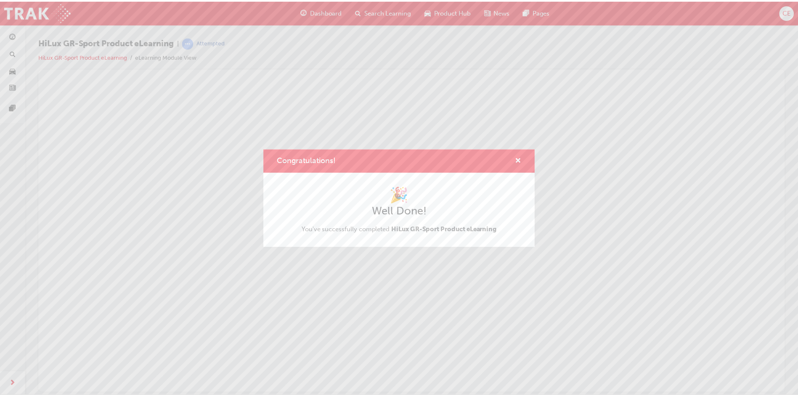
scroll to position [0, 0]
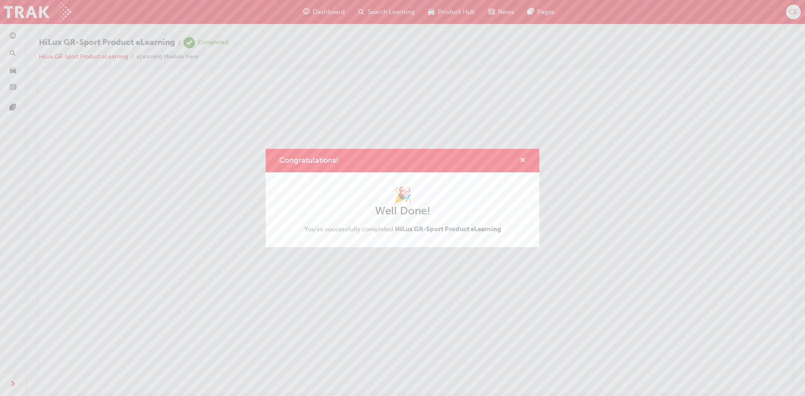
click at [521, 159] on span "cross-icon" at bounding box center [522, 161] width 6 height 8
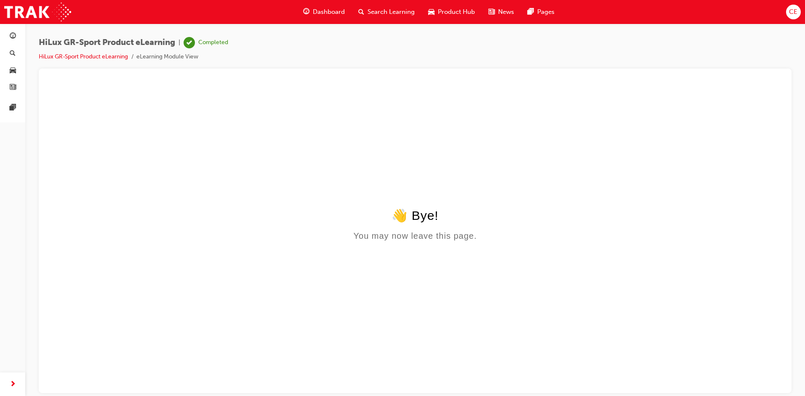
drag, startPoint x: 399, startPoint y: 168, endPoint x: 430, endPoint y: 103, distance: 71.9
click at [399, 168] on html "👋 Bye! You may now leave this page." at bounding box center [414, 163] width 739 height 162
click at [330, 14] on span "Dashboard" at bounding box center [329, 12] width 32 height 10
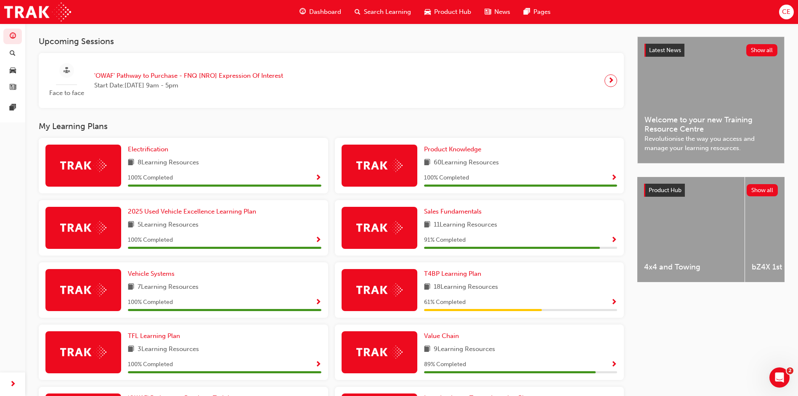
scroll to position [259, 0]
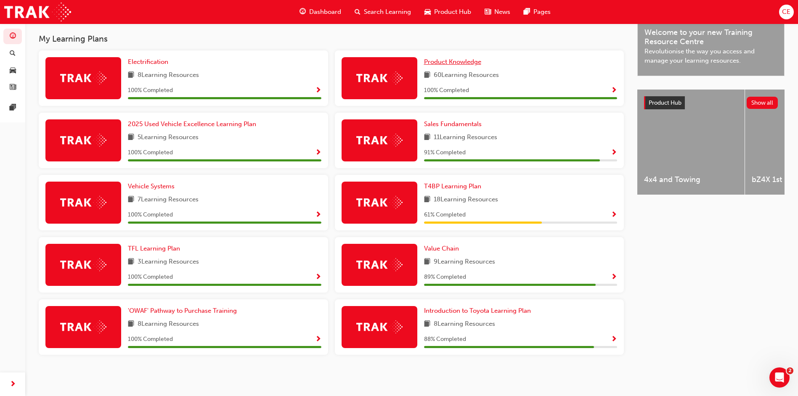
click at [442, 62] on span "Product Knowledge" at bounding box center [452, 62] width 57 height 8
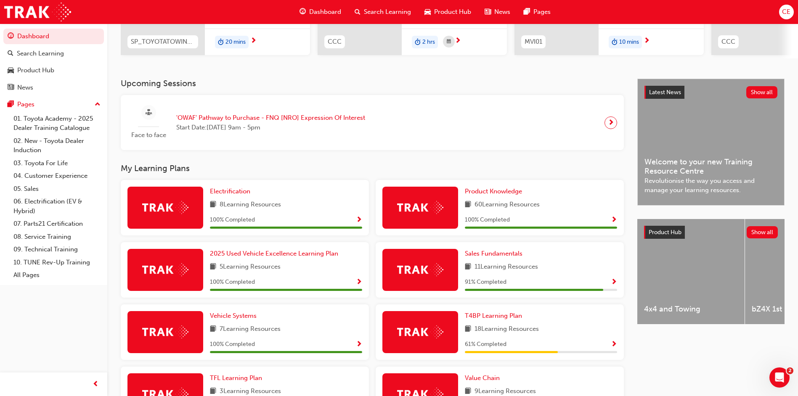
scroll to position [168, 0]
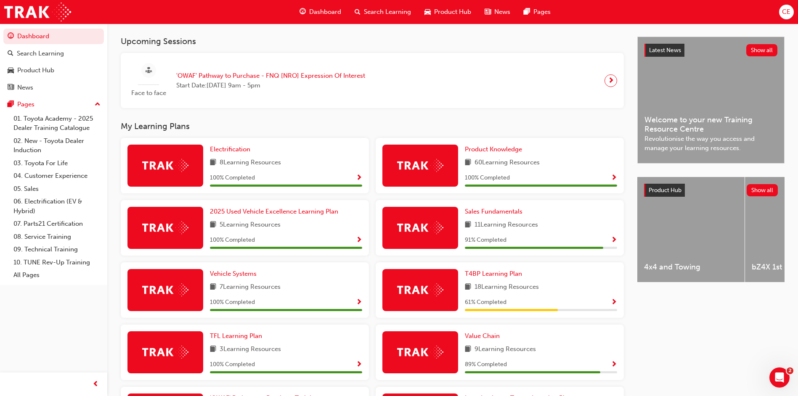
click at [611, 304] on span "Show Progress" at bounding box center [614, 303] width 6 height 8
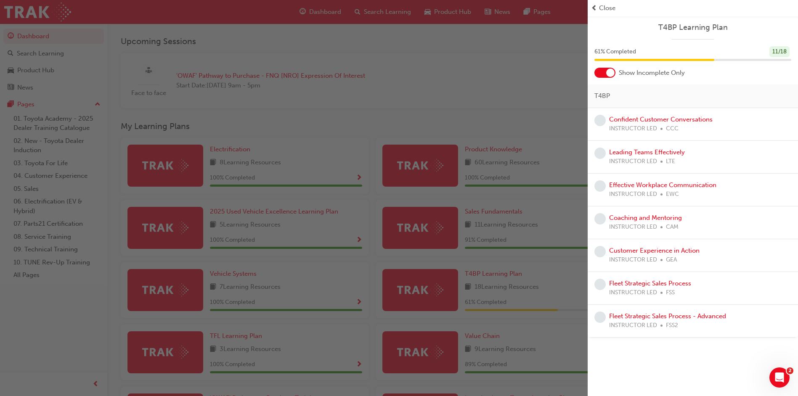
click at [568, 57] on div "button" at bounding box center [294, 198] width 588 height 396
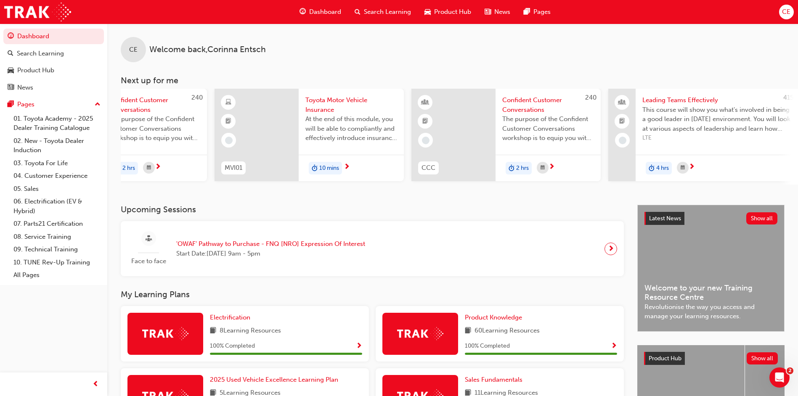
scroll to position [0, 0]
